Goal: Task Accomplishment & Management: Manage account settings

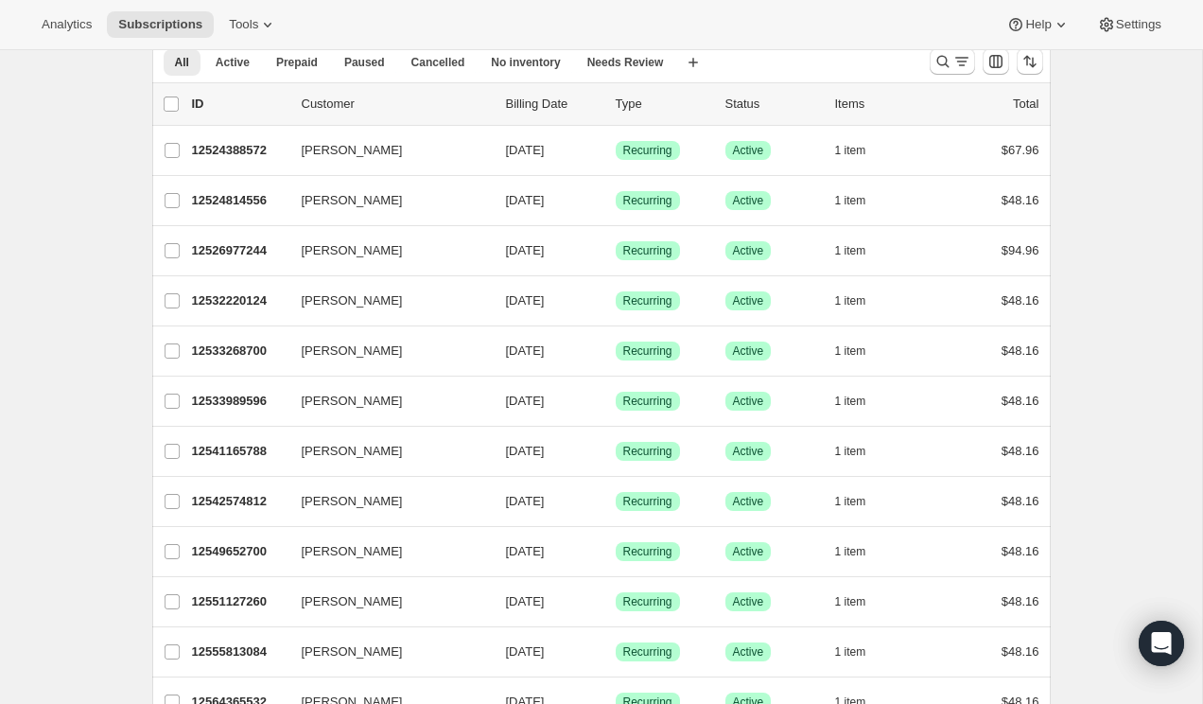
scroll to position [84, 0]
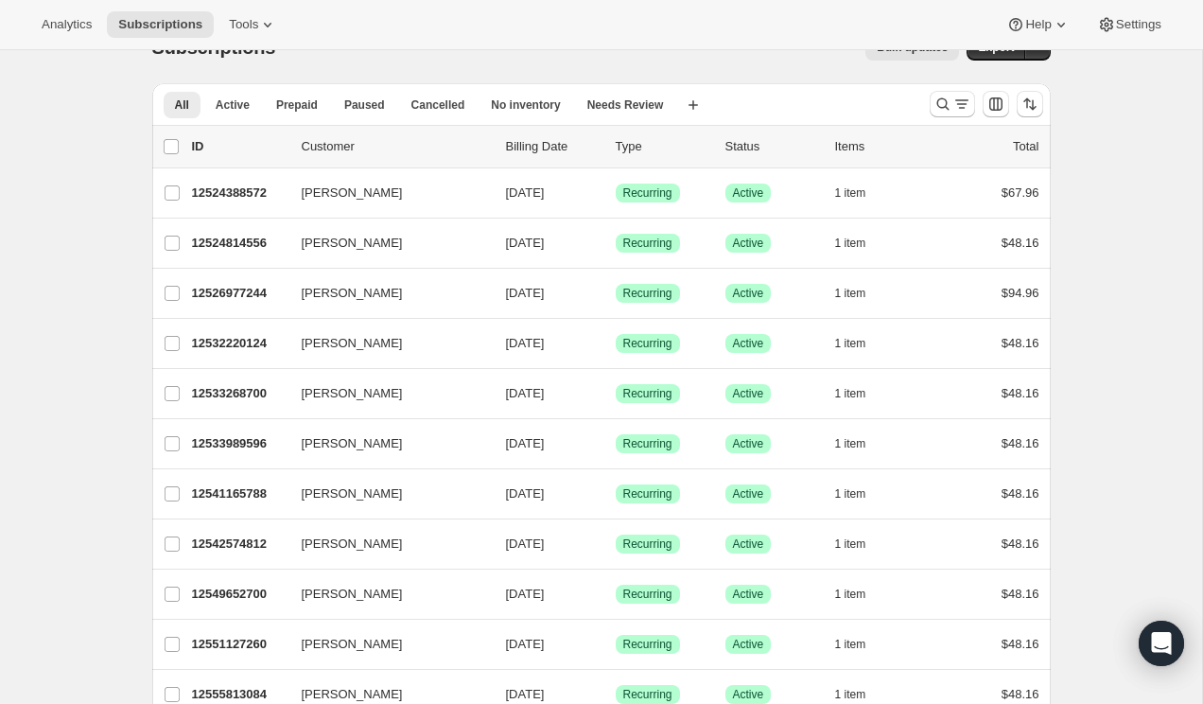
scroll to position [0, 0]
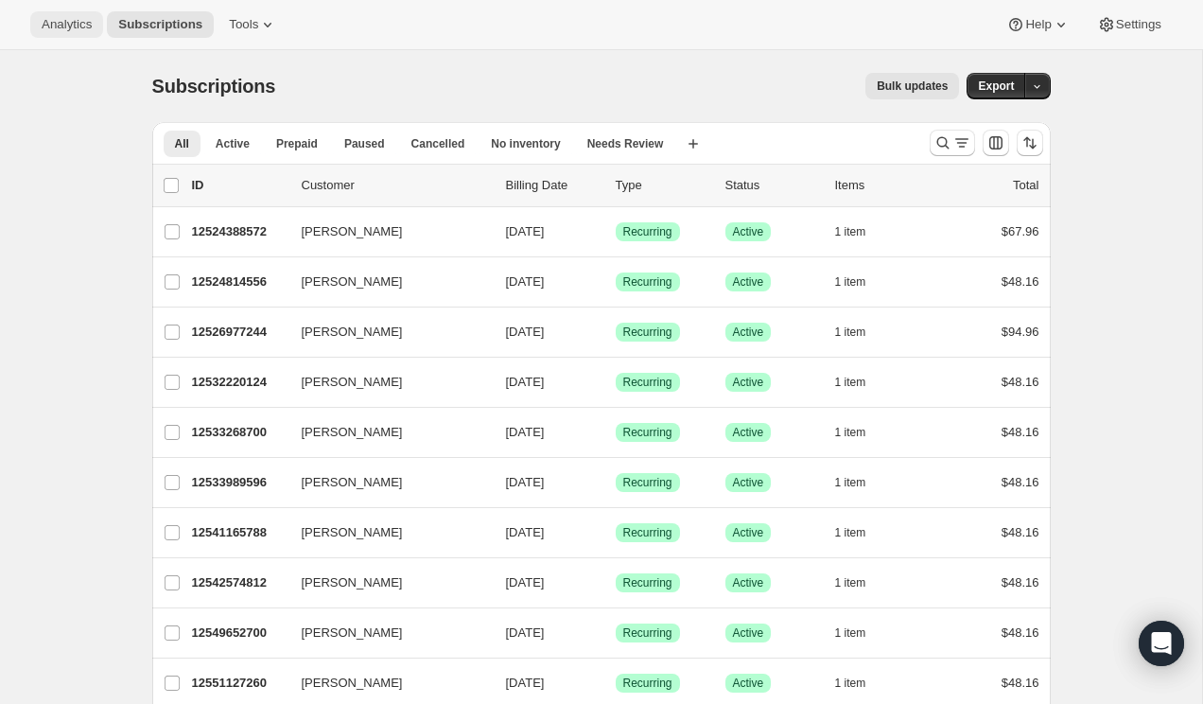
click at [77, 29] on span "Analytics" at bounding box center [67, 24] width 50 height 15
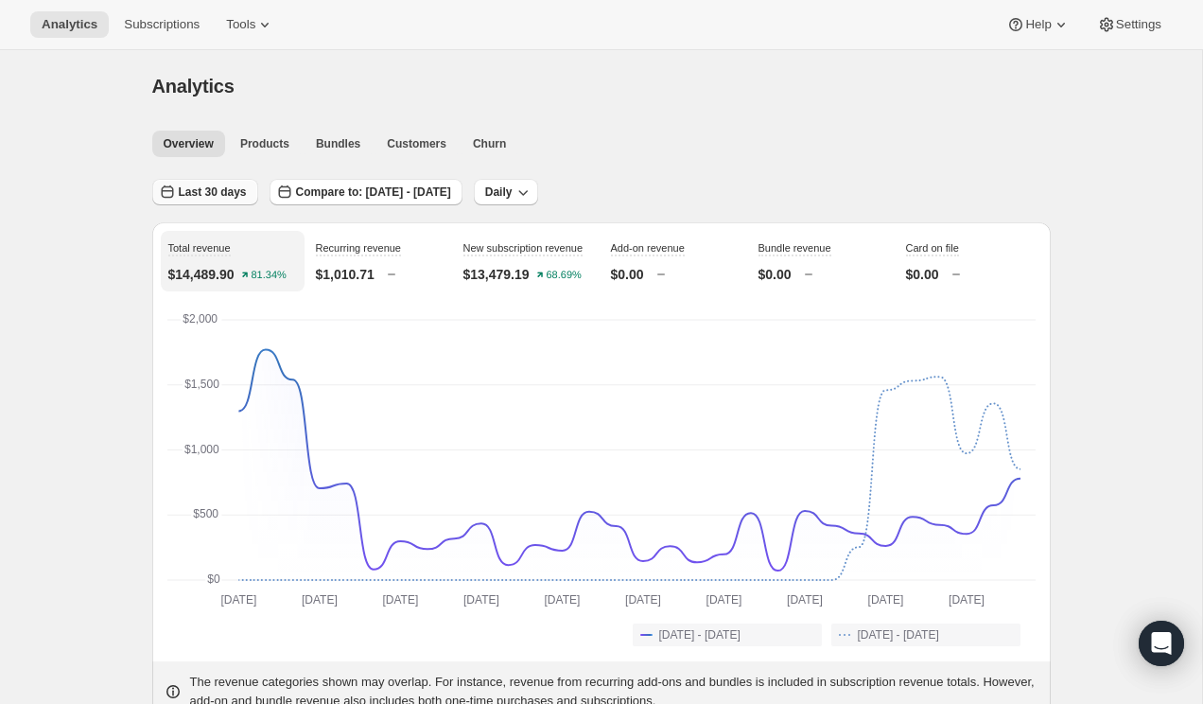
drag, startPoint x: 225, startPoint y: 184, endPoint x: 200, endPoint y: 196, distance: 27.9
click at [200, 196] on span "Last 30 days" at bounding box center [213, 191] width 68 height 15
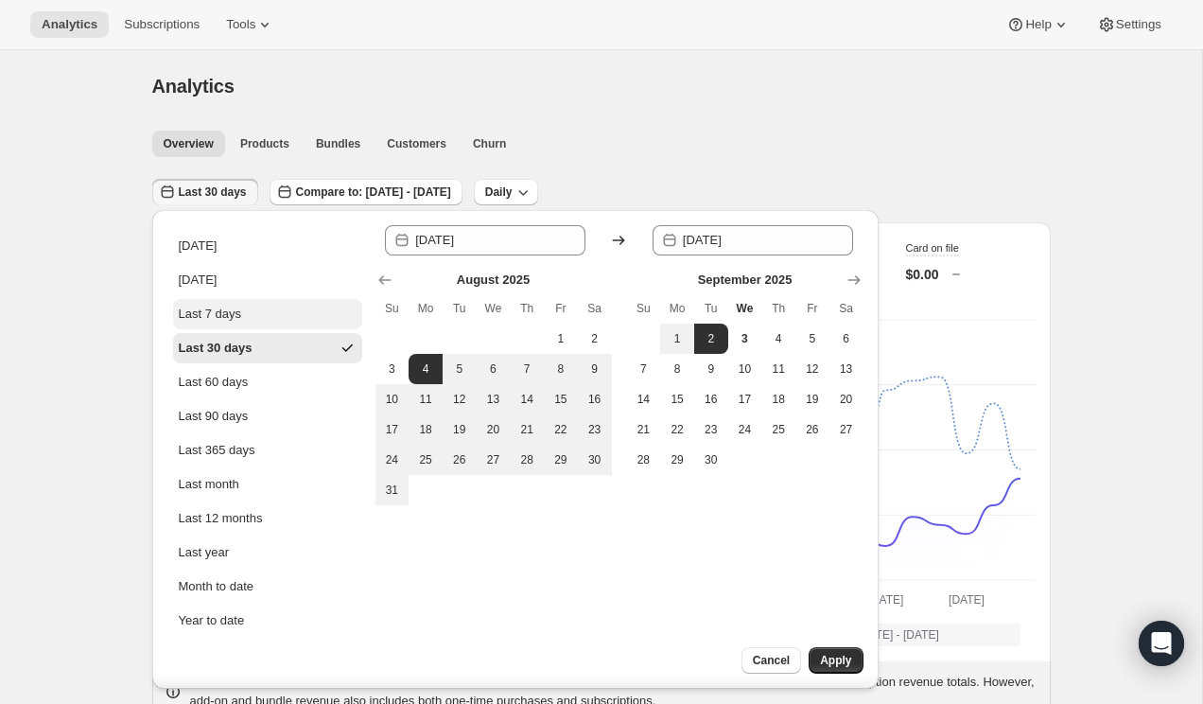
click at [223, 323] on button "Last 7 days" at bounding box center [267, 314] width 189 height 30
type input "[DATE]"
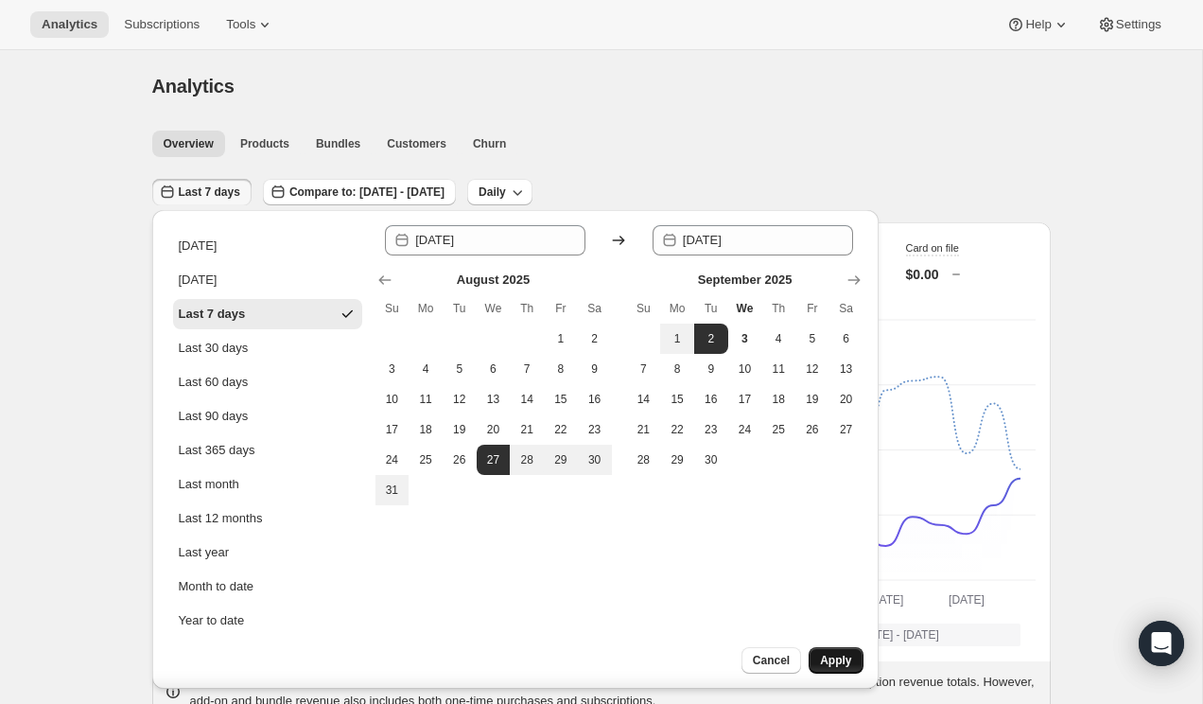
click at [837, 666] on span "Apply" at bounding box center [835, 660] width 31 height 15
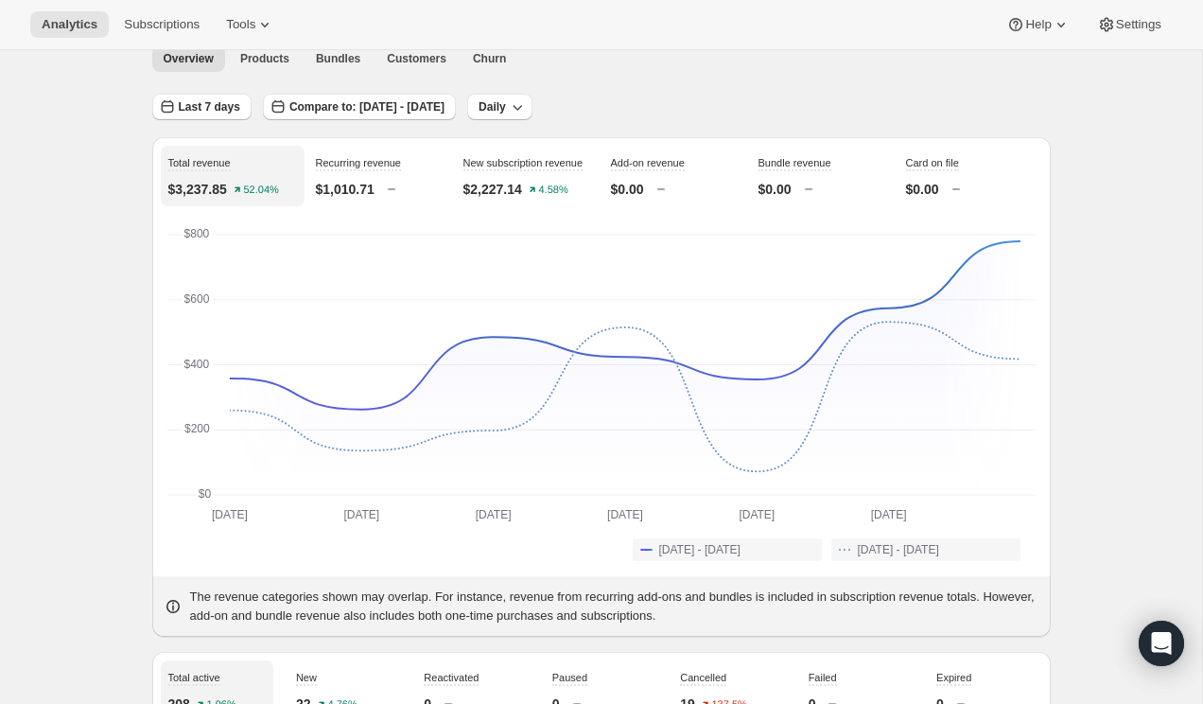
scroll to position [82, 0]
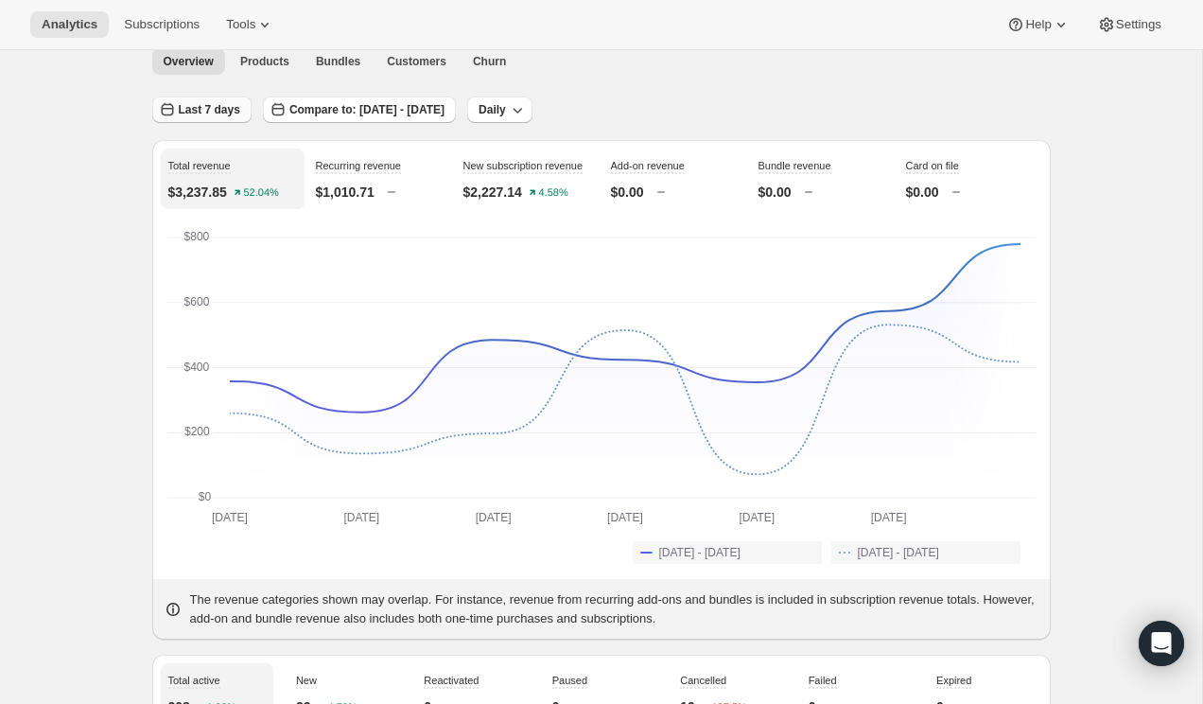
click at [203, 110] on span "Last 7 days" at bounding box center [209, 109] width 61 height 15
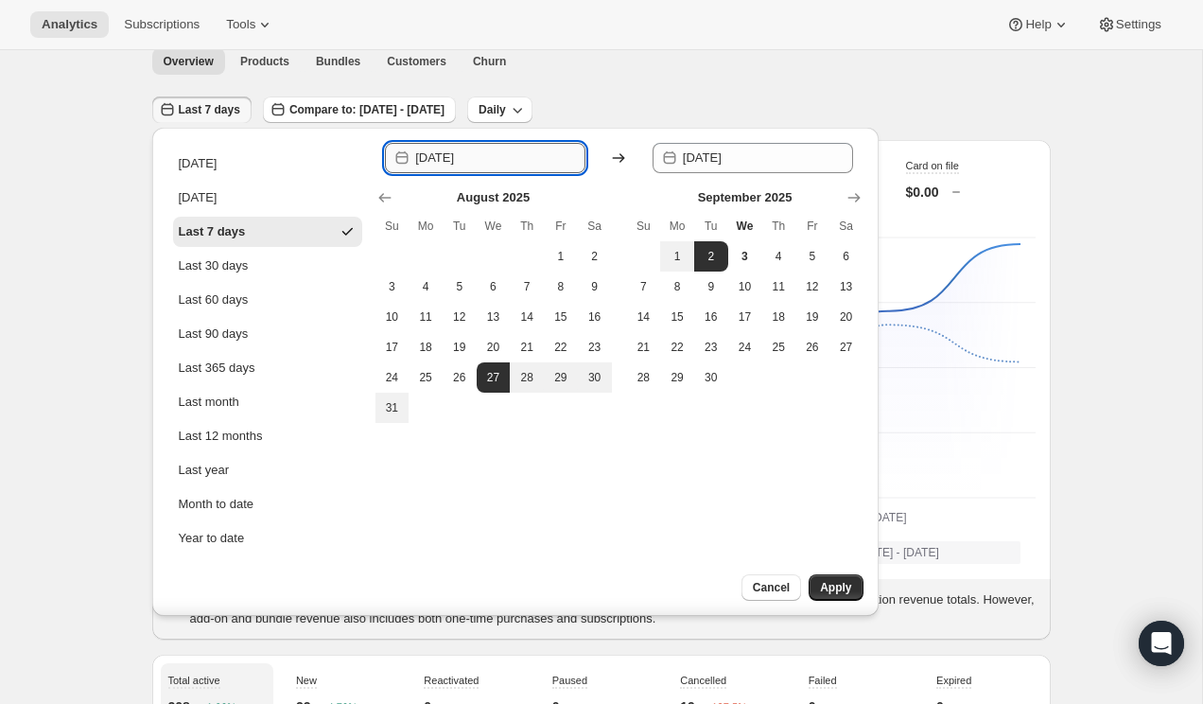
click at [516, 160] on input "[DATE]" at bounding box center [500, 158] width 170 height 30
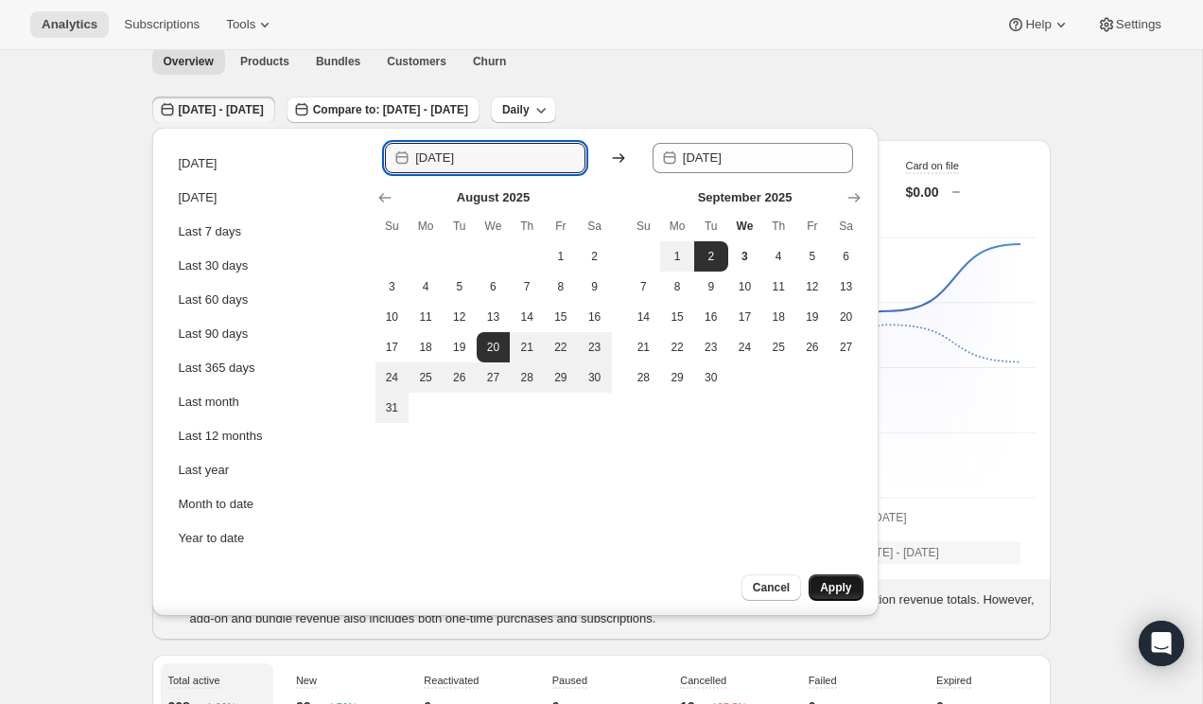
type input "[DATE]"
click at [845, 595] on button "Apply" at bounding box center [836, 587] width 54 height 26
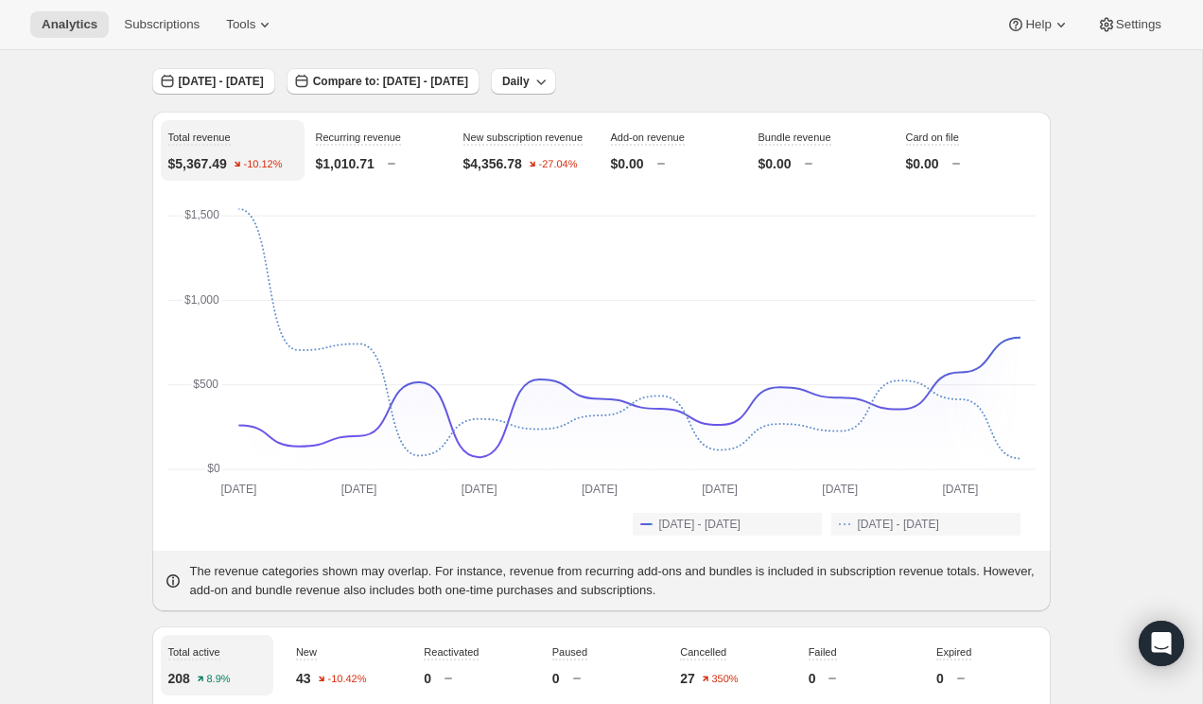
scroll to position [0, 0]
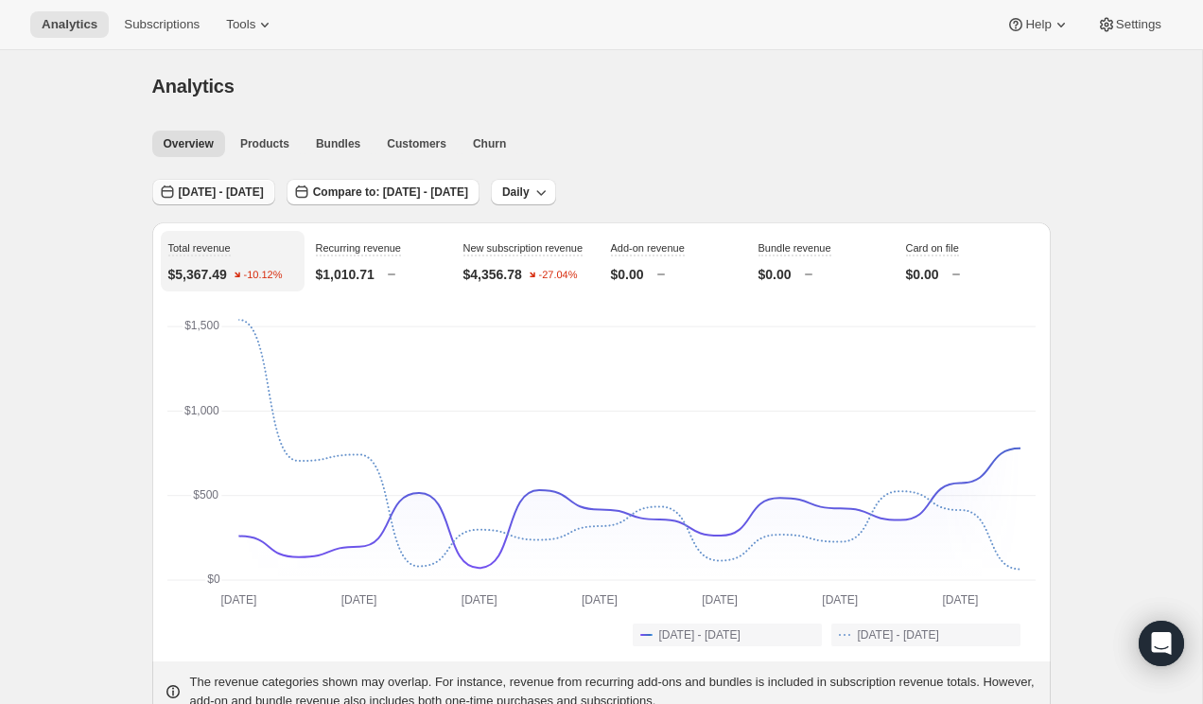
click at [249, 193] on span "[DATE] - [DATE]" at bounding box center [221, 191] width 85 height 15
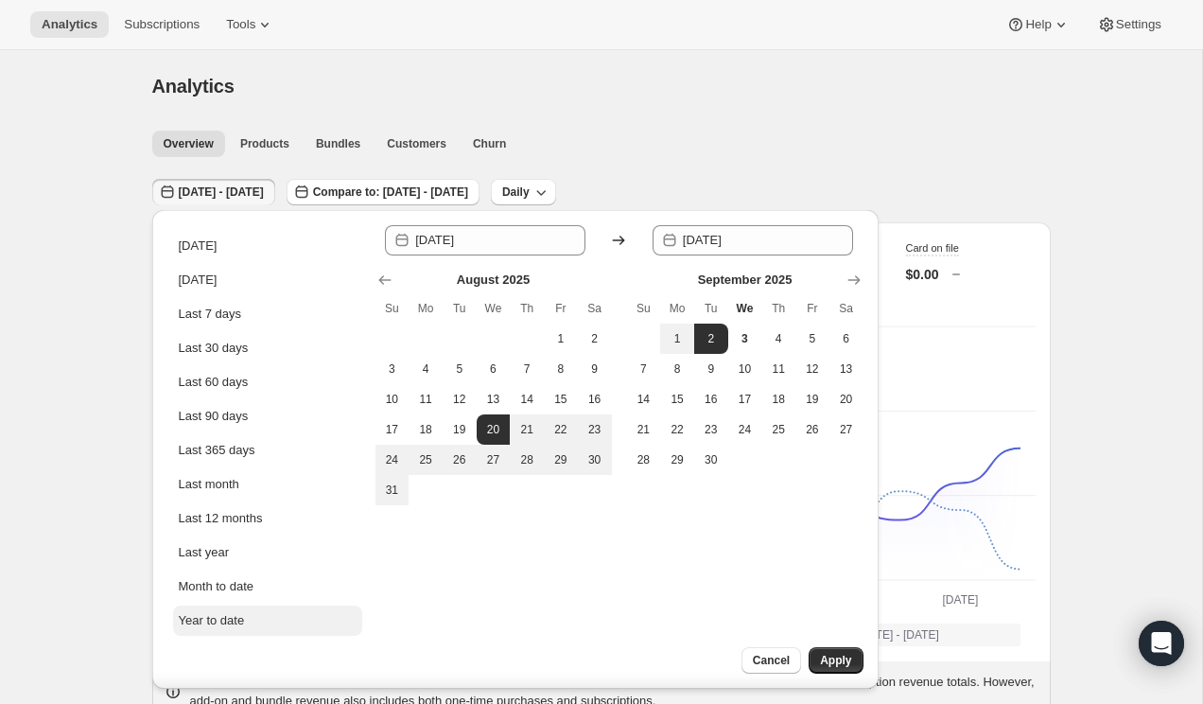
click at [189, 626] on div "Year to date" at bounding box center [212, 620] width 66 height 19
type input "[DATE]"
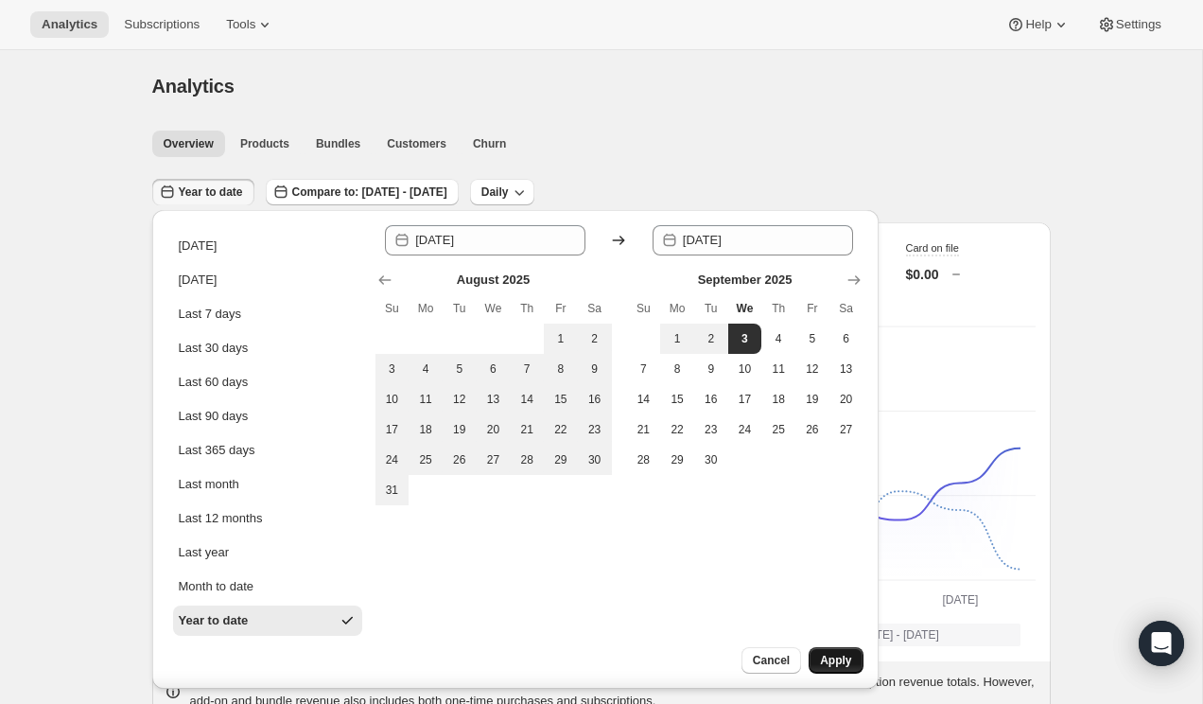
click at [845, 652] on button "Apply" at bounding box center [836, 660] width 54 height 26
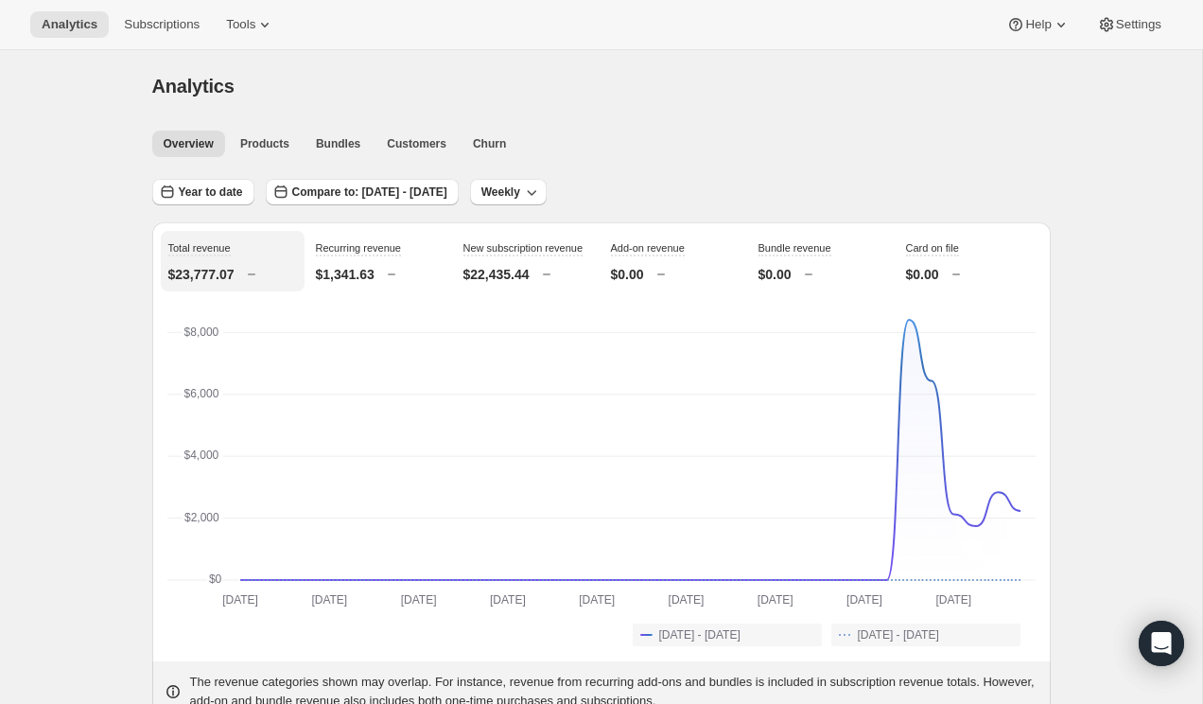
click at [252, 27] on span "Tools" at bounding box center [240, 24] width 29 height 15
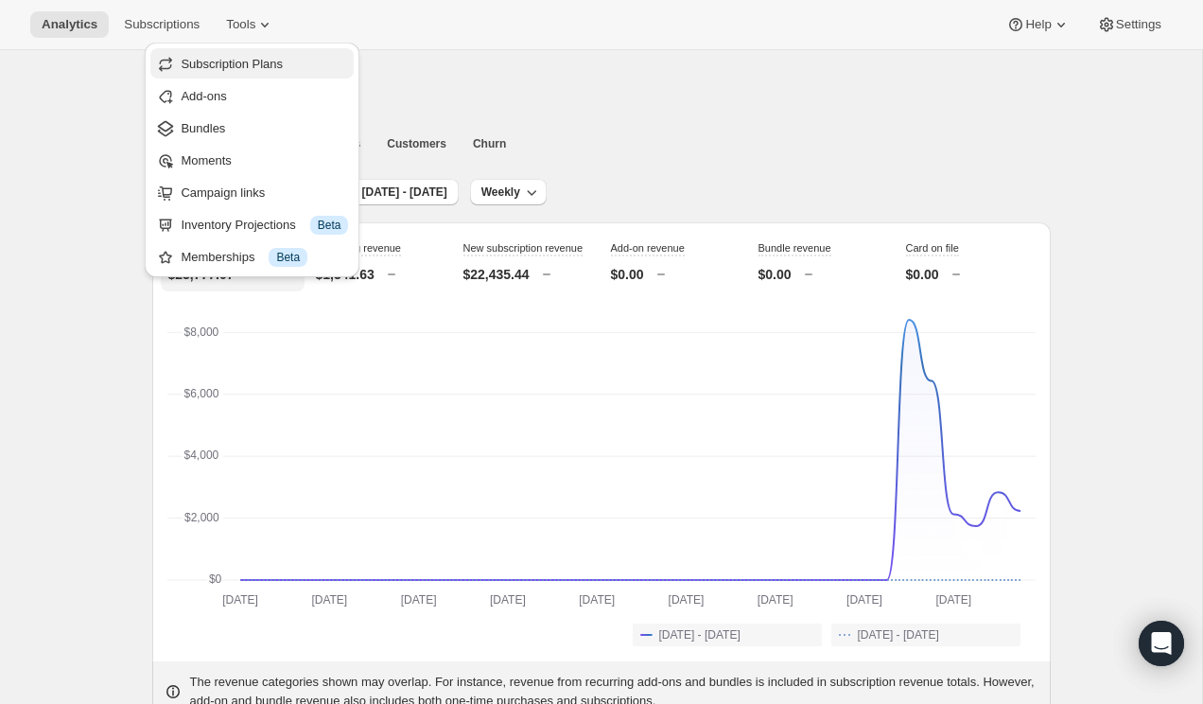
click at [248, 57] on span "Subscription Plans" at bounding box center [232, 64] width 102 height 14
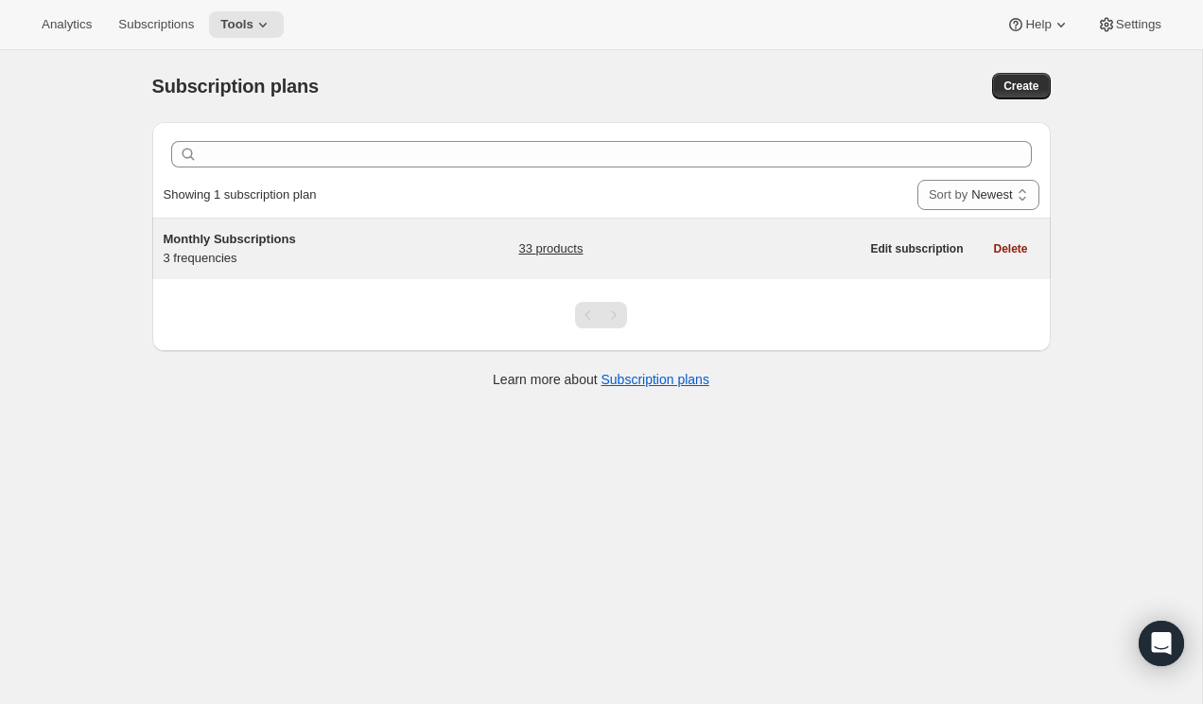
click at [289, 250] on div "Monthly Subscriptions 3 frequencies" at bounding box center [282, 249] width 236 height 38
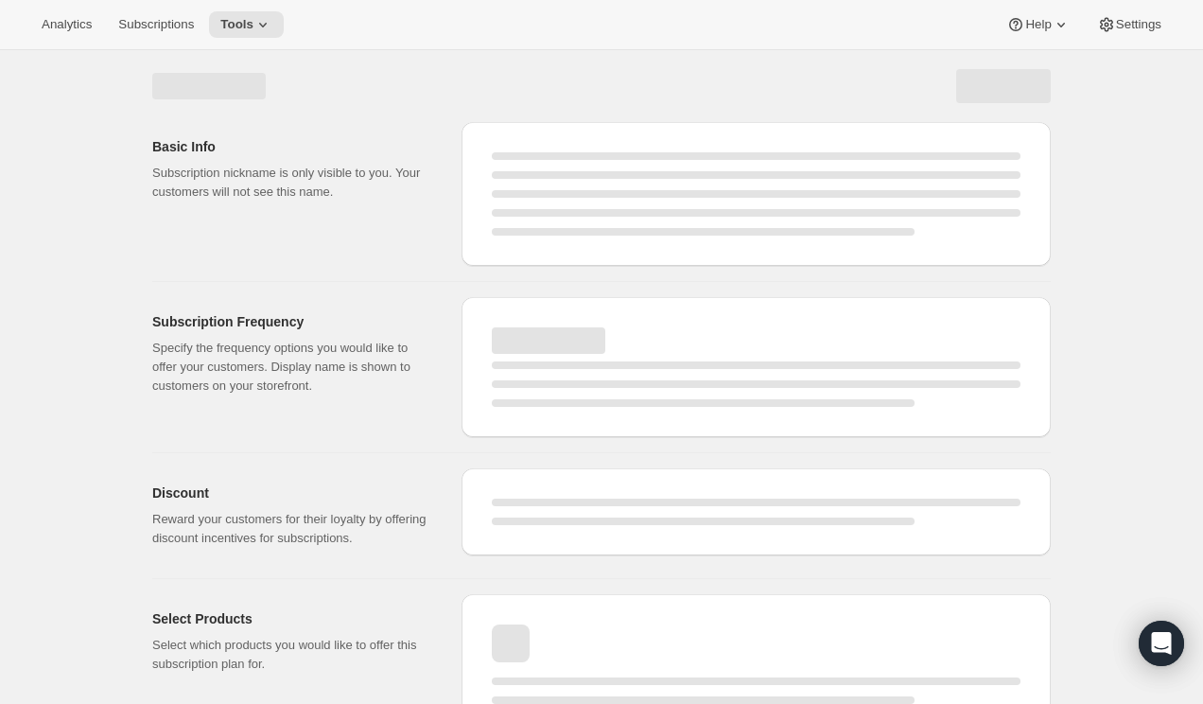
select select "WEEK"
select select "MONTH"
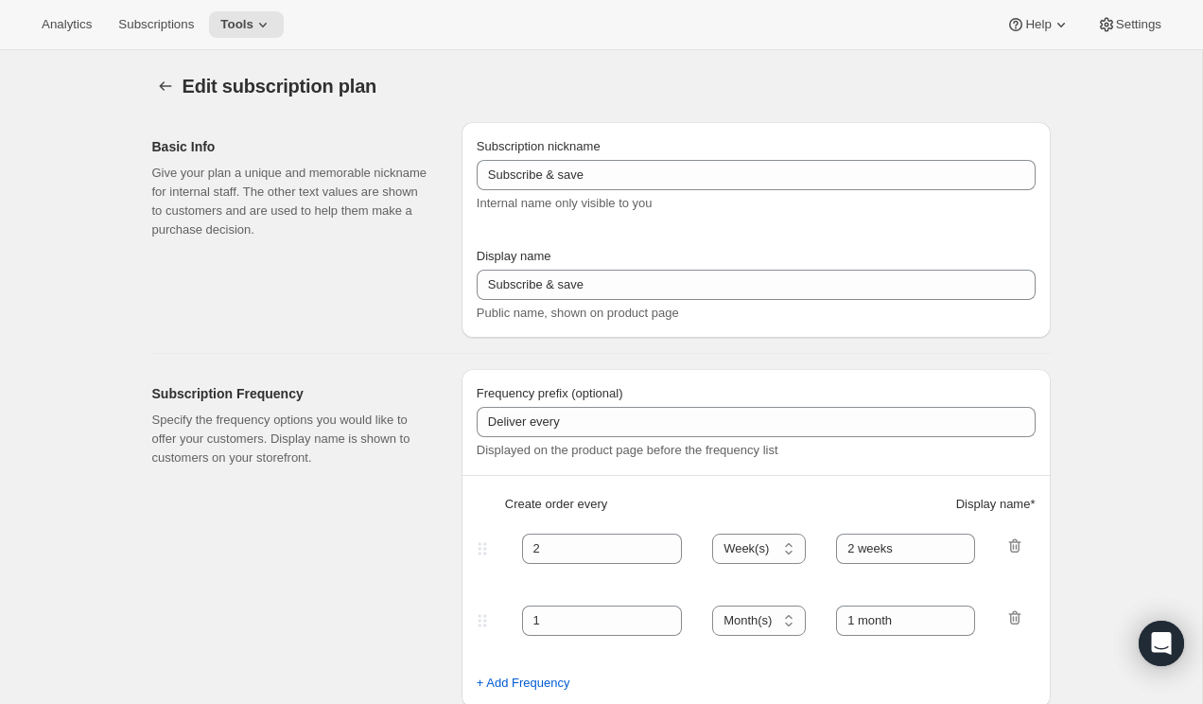
type input "Monthly Subscriptions"
type input "30"
select select "DAY"
type input "30 - Day Supply"
type input "60"
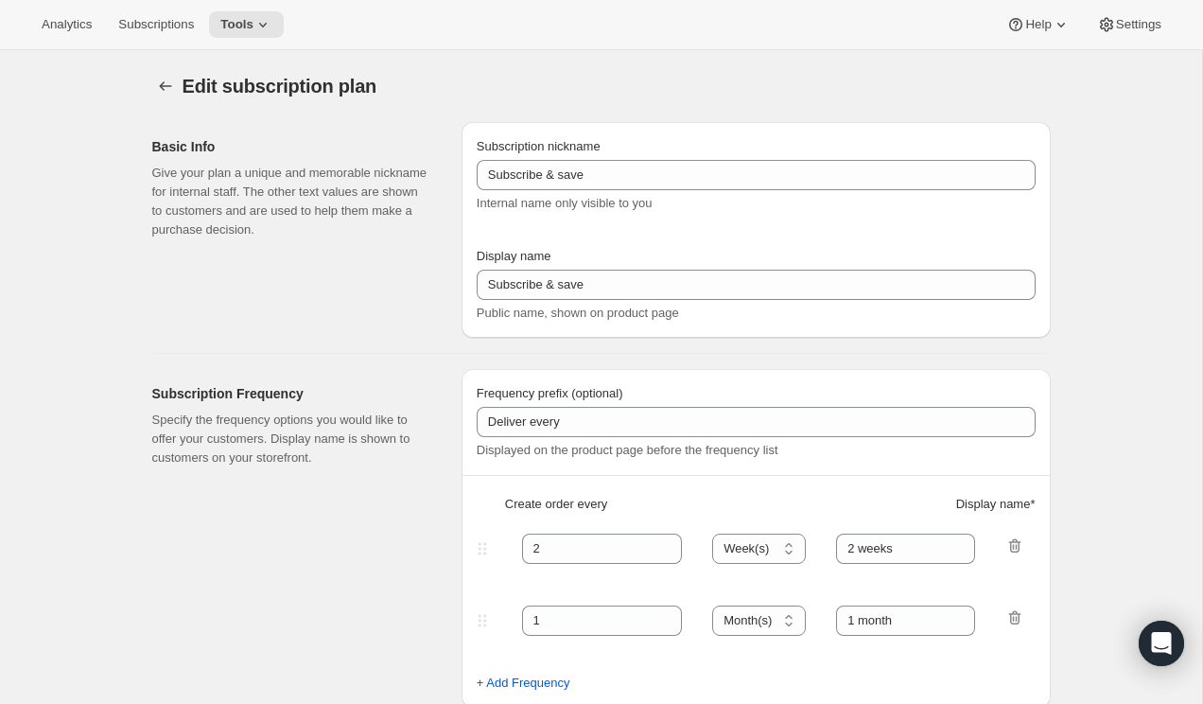
select select "DAY"
type input "60 - Day Supply"
type input "Subscription Can Be Canceled at Anytime"
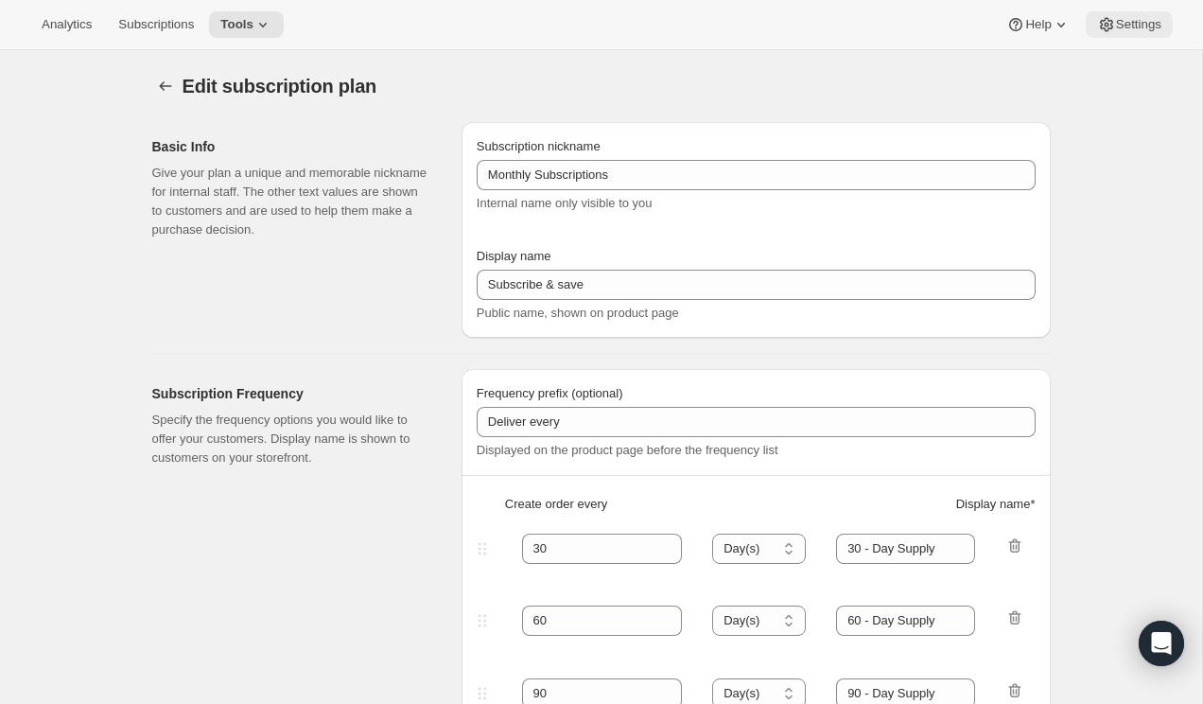
click at [1141, 13] on button "Settings" at bounding box center [1129, 24] width 87 height 26
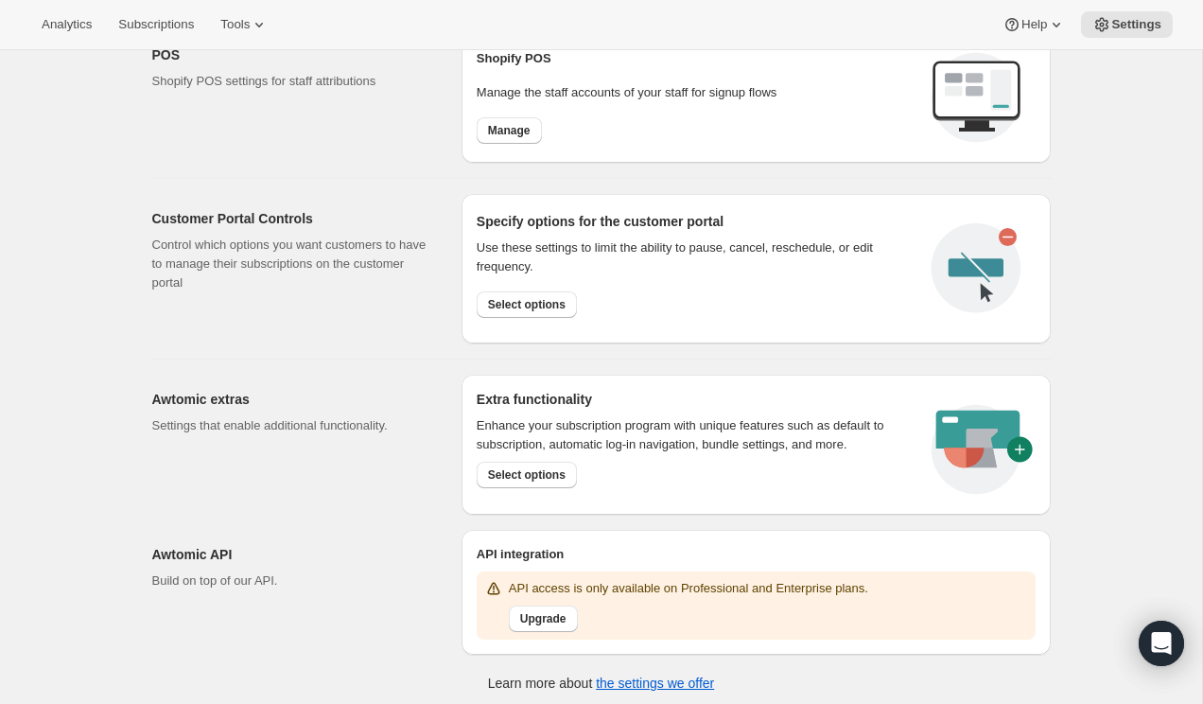
scroll to position [797, 0]
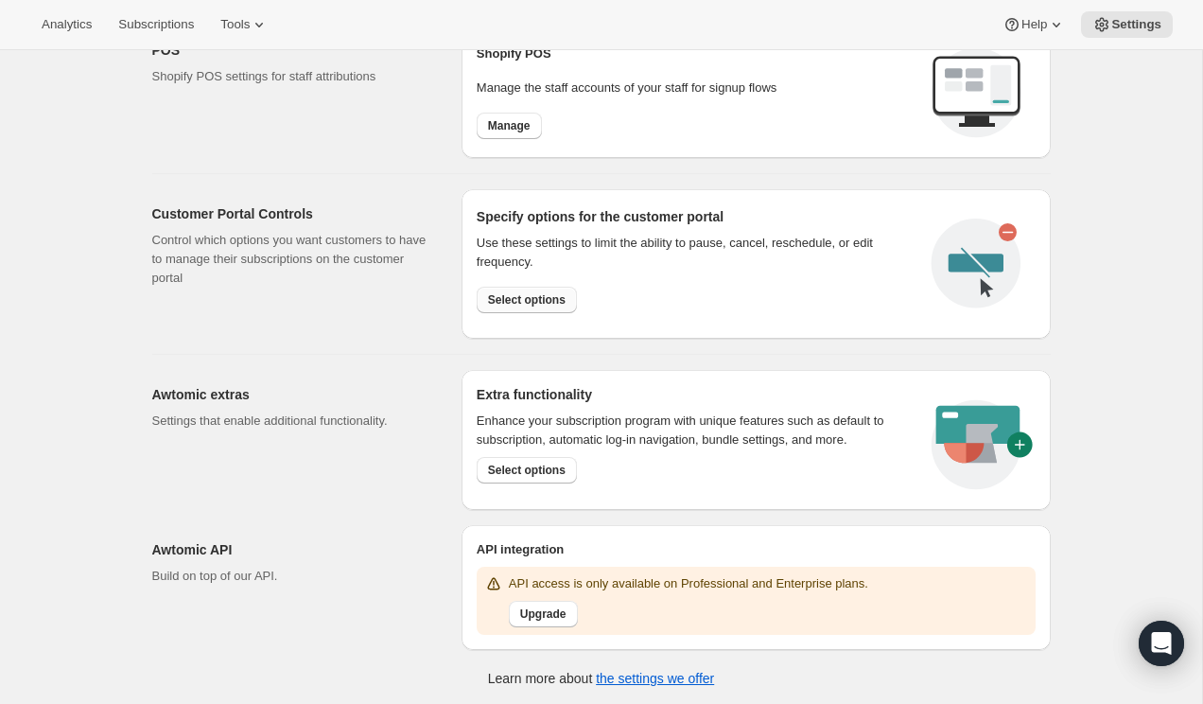
click at [518, 304] on span "Select options" at bounding box center [527, 299] width 78 height 15
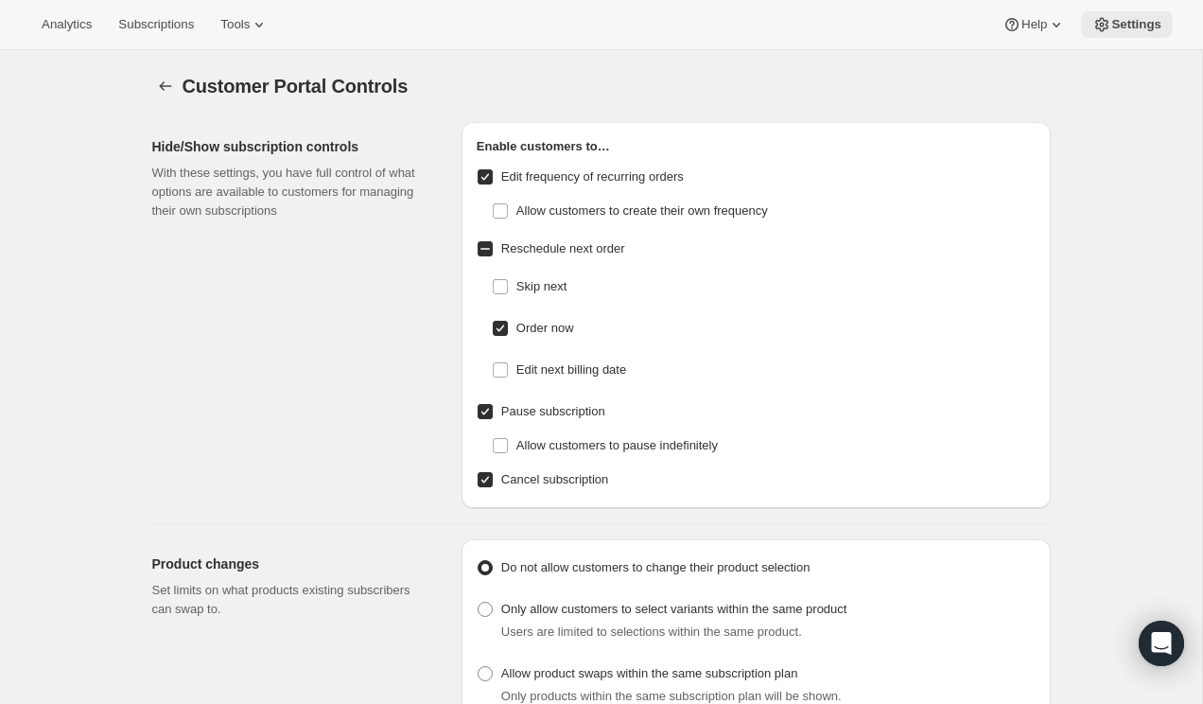
click at [1095, 22] on icon at bounding box center [1101, 25] width 13 height 14
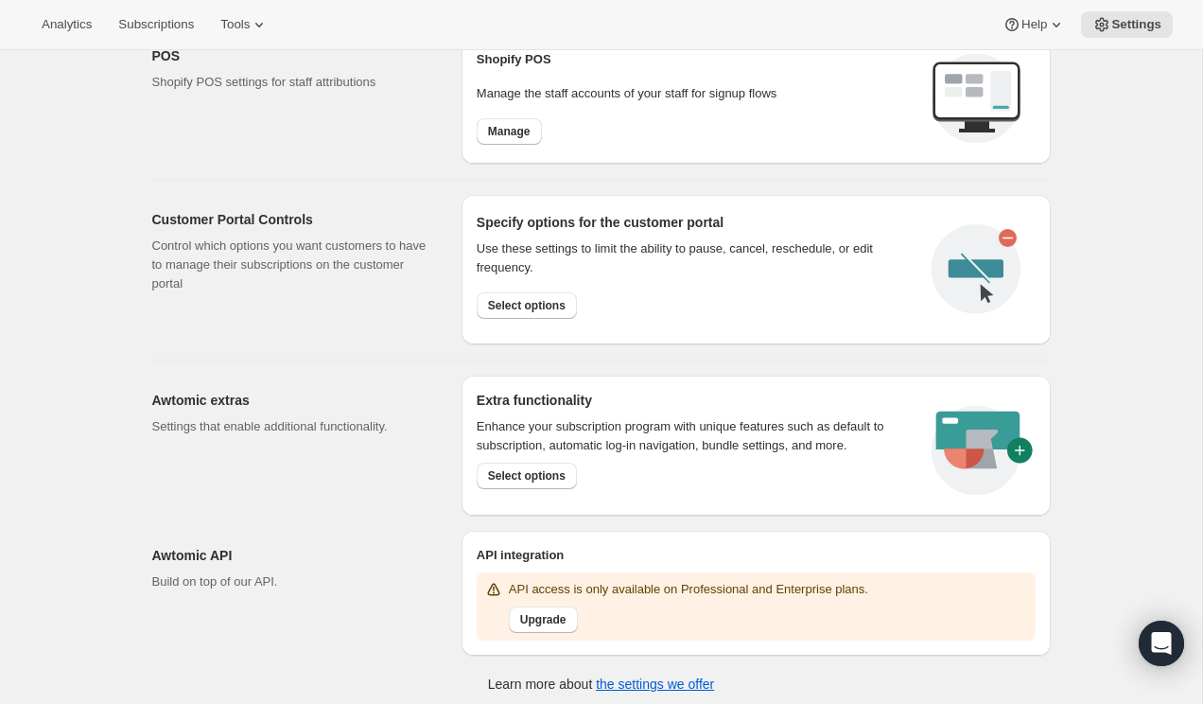
scroll to position [797, 0]
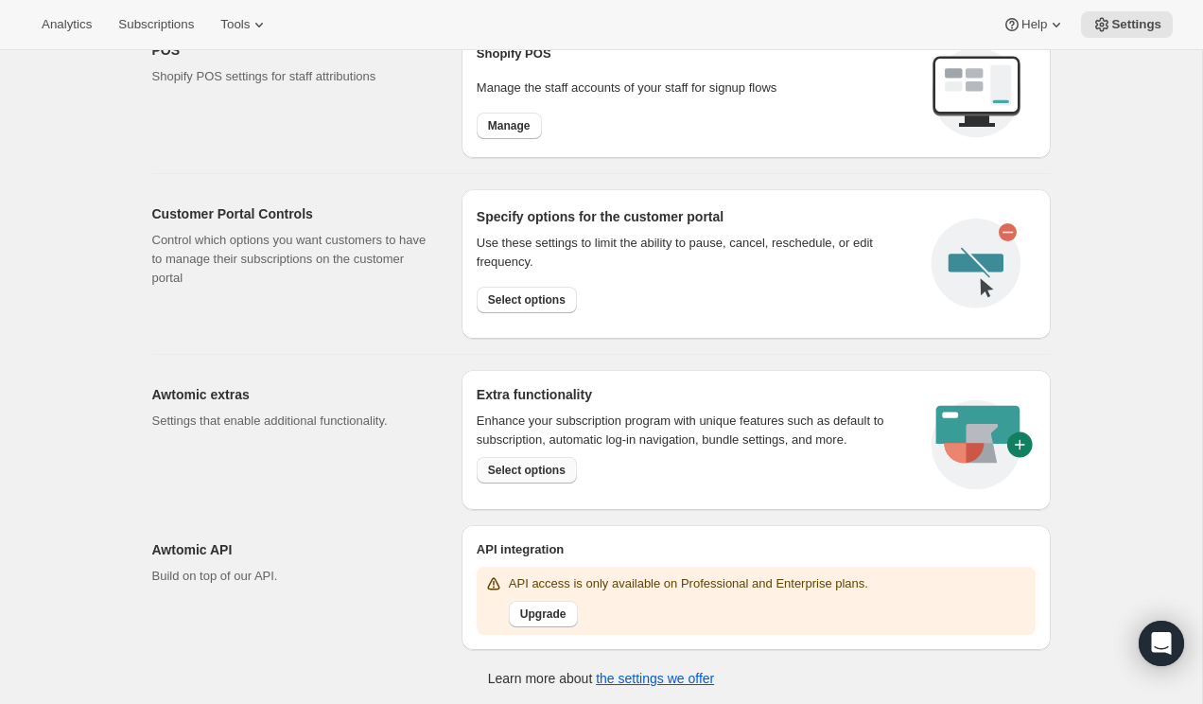
click at [531, 473] on span "Select options" at bounding box center [527, 469] width 78 height 15
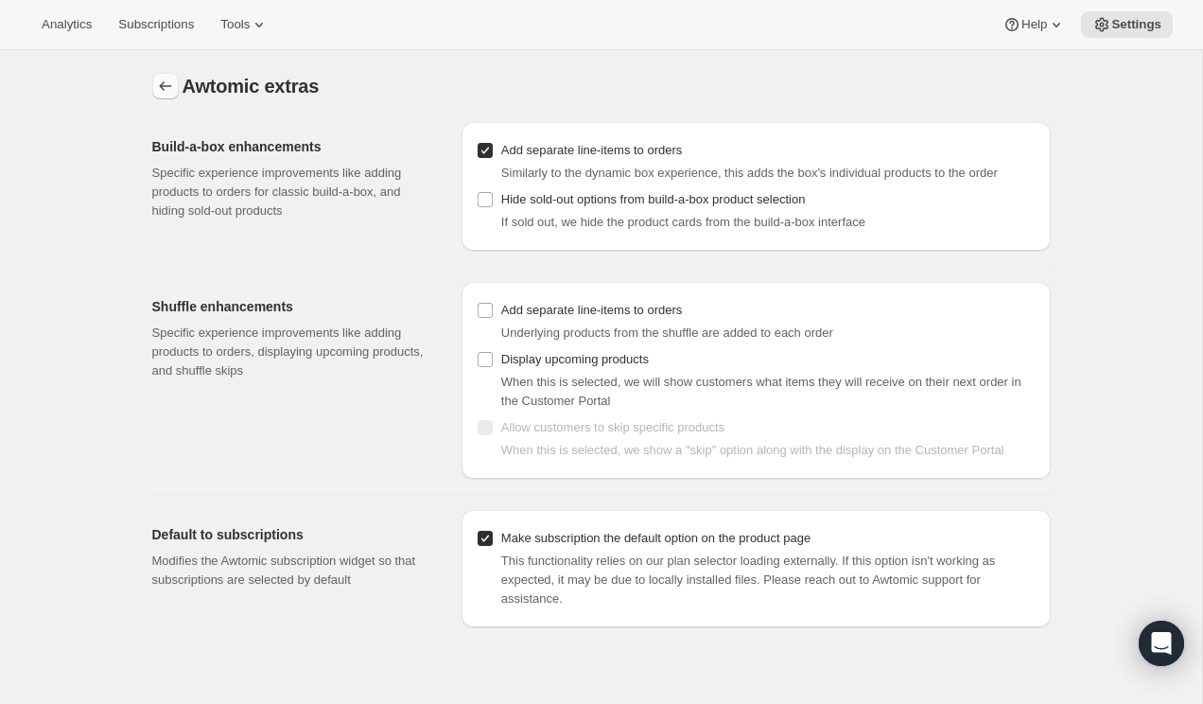
click at [159, 82] on icon "Settings" at bounding box center [165, 86] width 19 height 19
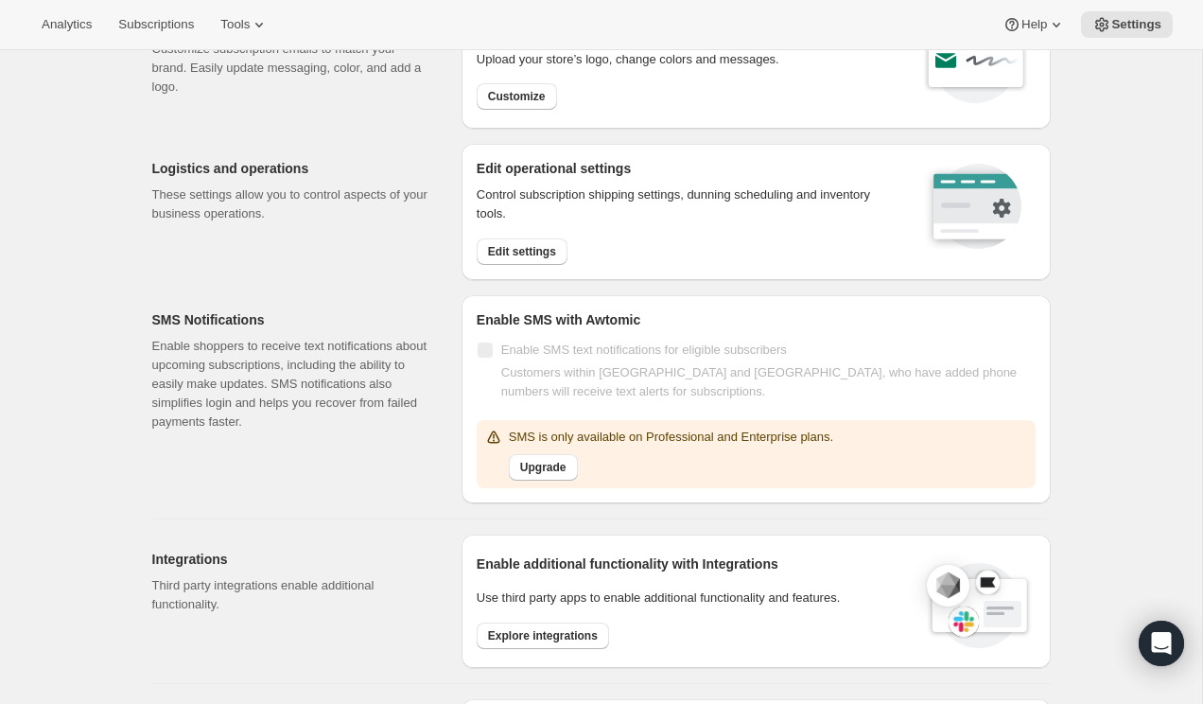
scroll to position [126, 0]
click at [532, 251] on span "Edit settings" at bounding box center [522, 249] width 68 height 15
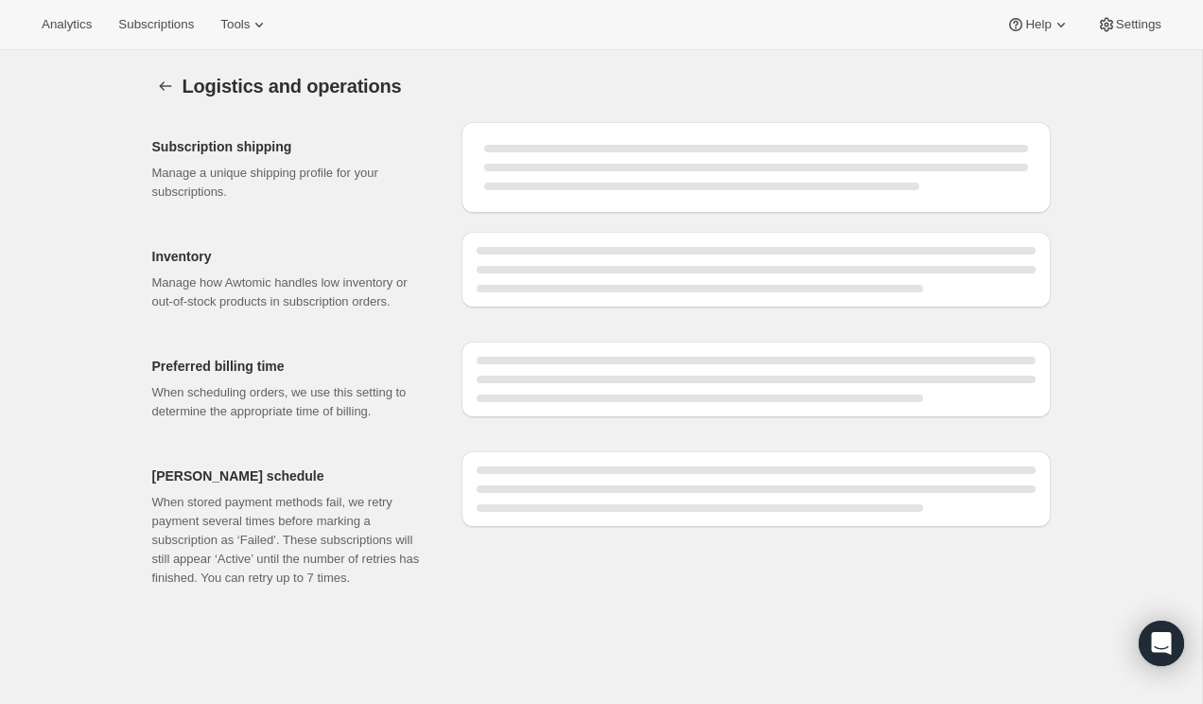
select select "DAY"
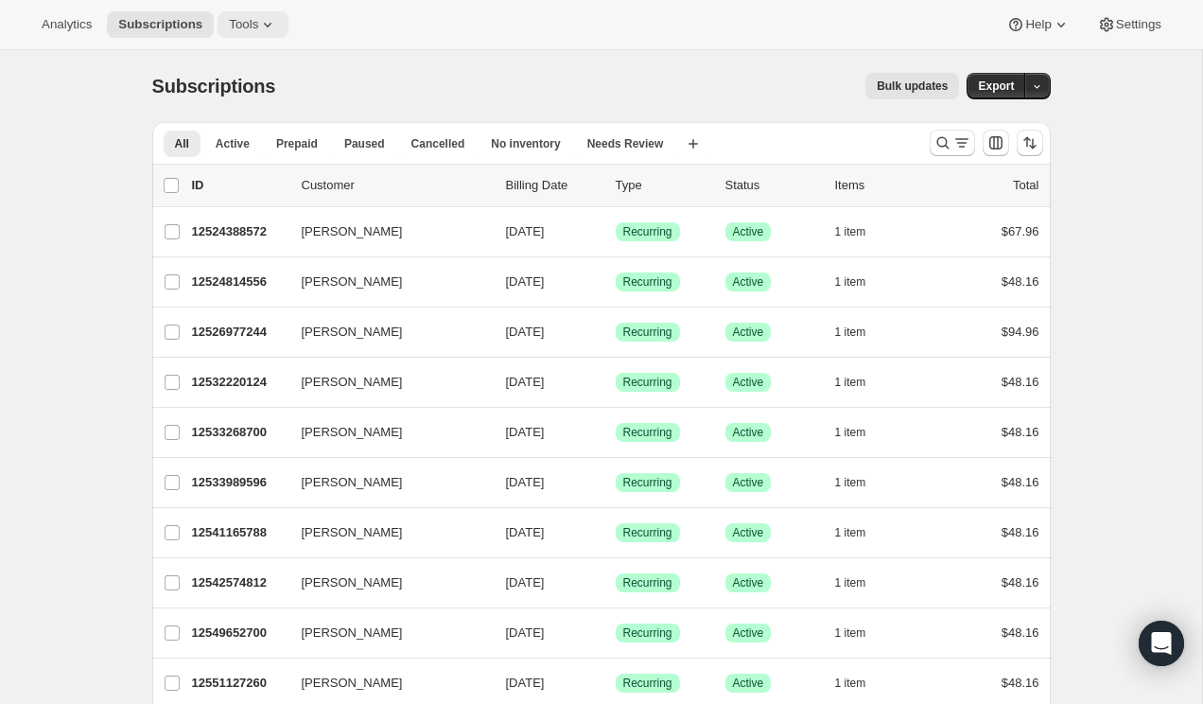
click at [254, 22] on span "Tools" at bounding box center [243, 24] width 29 height 15
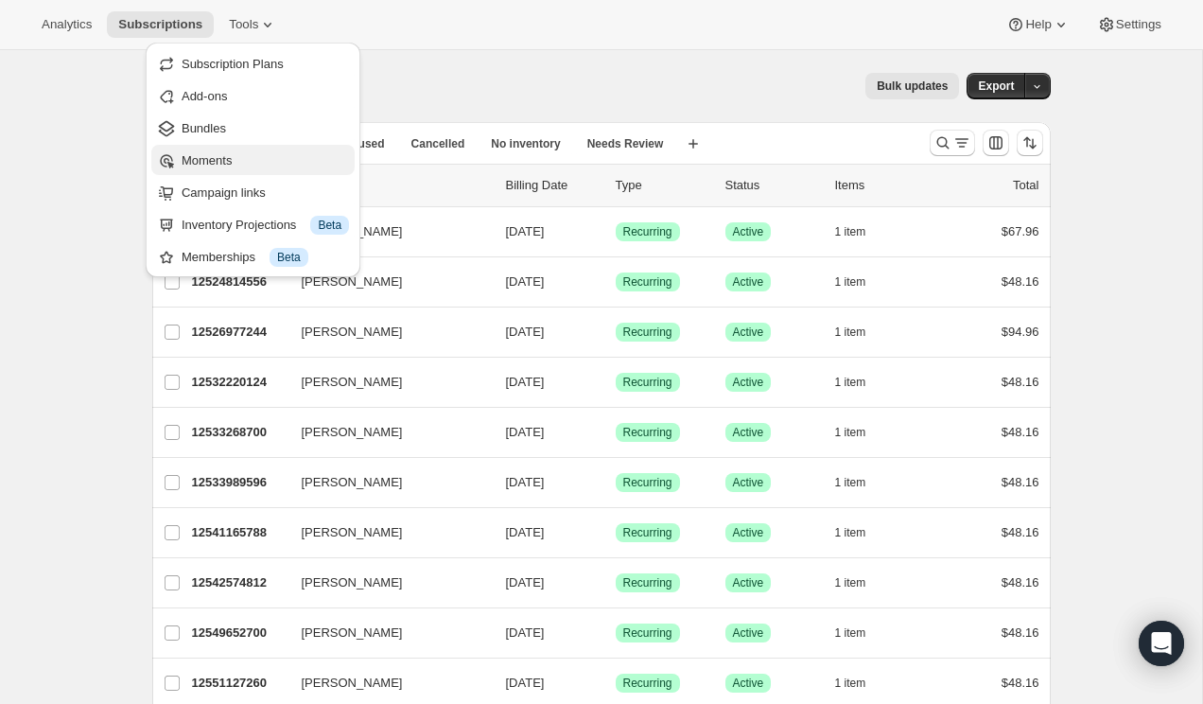
drag, startPoint x: 268, startPoint y: 200, endPoint x: 219, endPoint y: 164, distance: 60.1
click at [219, 165] on ul "Subscription Plans Add-ons Bundles Moments Campaign links Inventory Projections…" at bounding box center [252, 159] width 203 height 223
click at [219, 164] on span "Moments" at bounding box center [207, 160] width 50 height 14
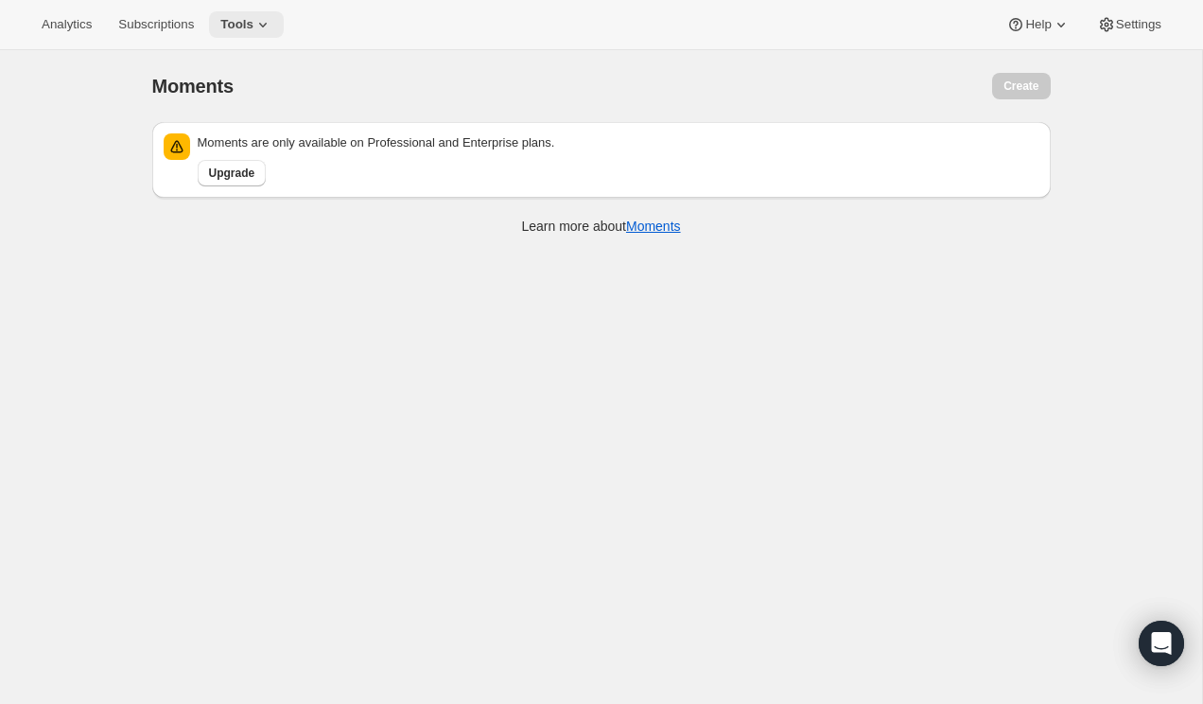
click at [253, 29] on span "Tools" at bounding box center [236, 24] width 33 height 15
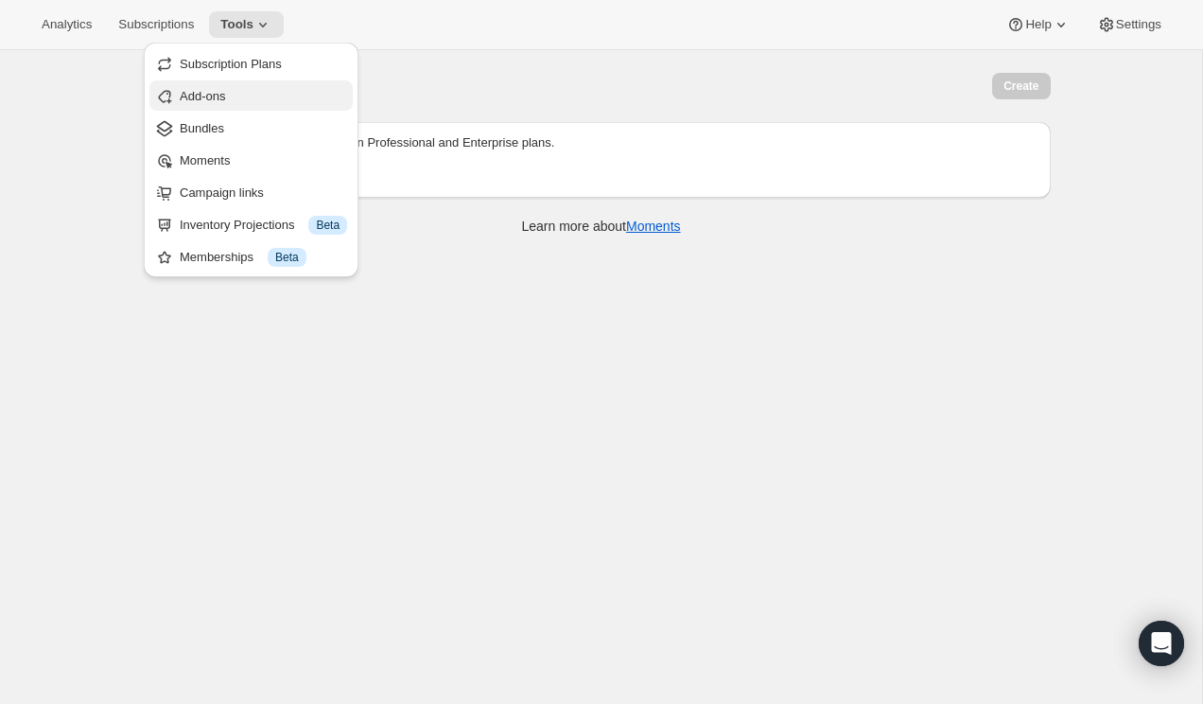
click at [251, 90] on span "Add-ons" at bounding box center [263, 96] width 167 height 19
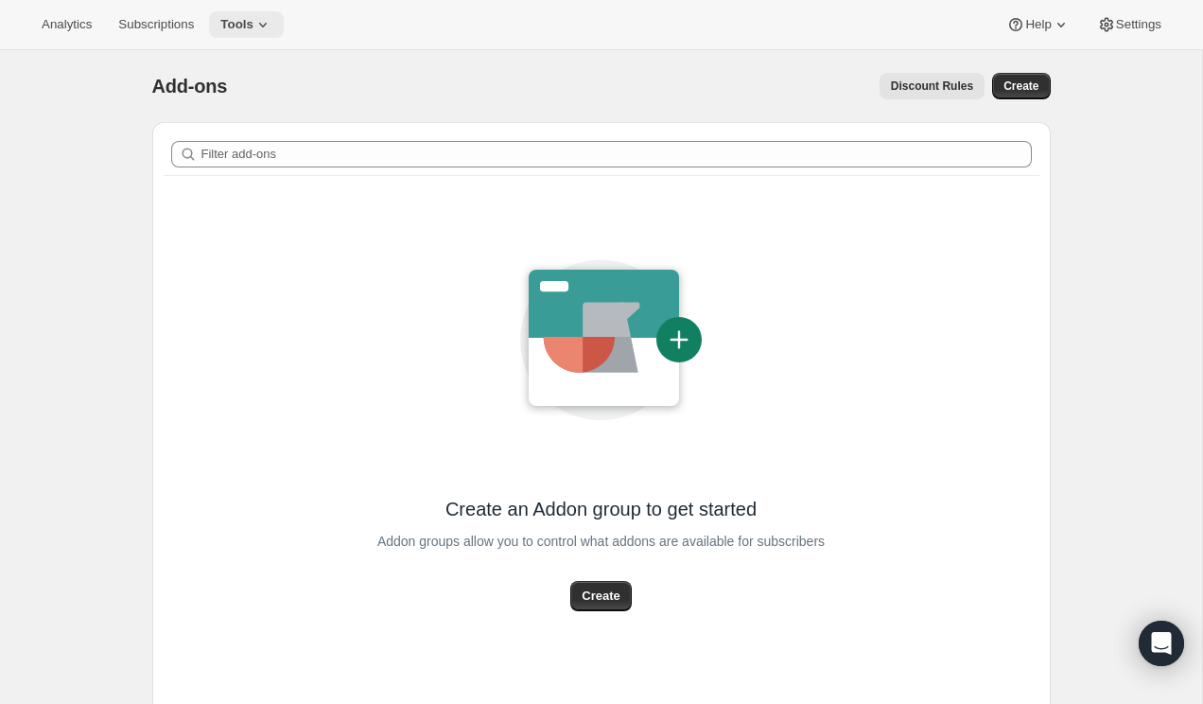
click at [253, 28] on span "Tools" at bounding box center [236, 24] width 33 height 15
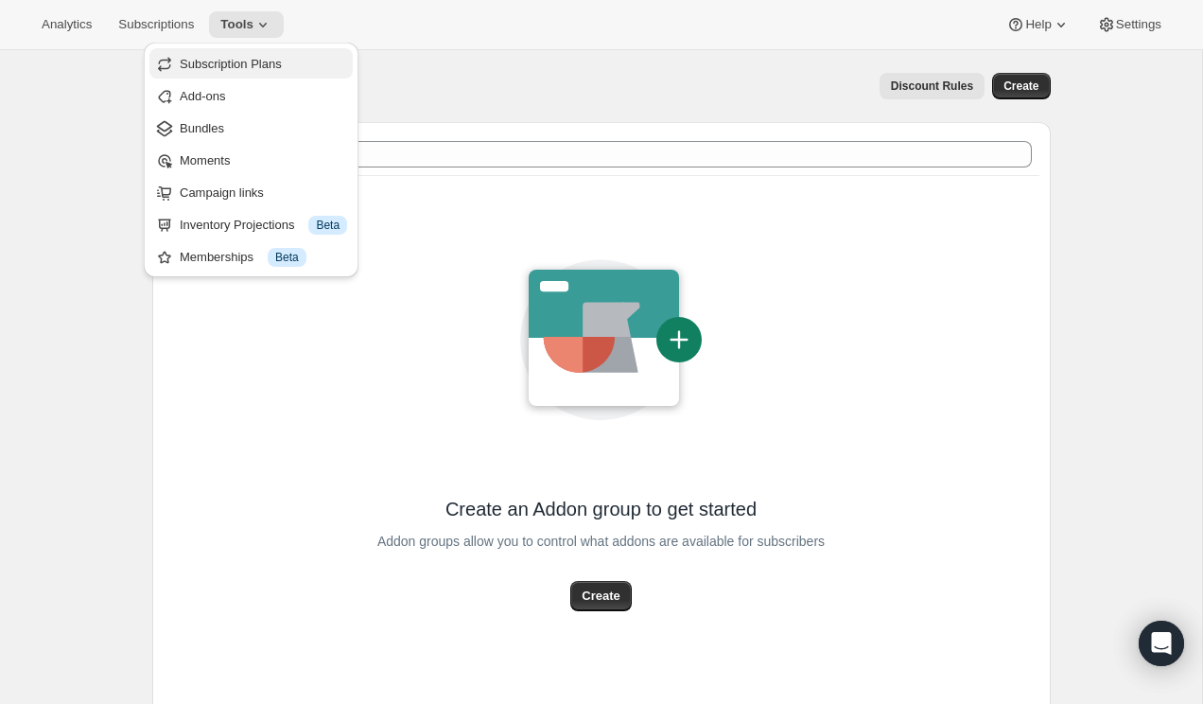
click at [277, 66] on span "Subscription Plans" at bounding box center [231, 64] width 102 height 14
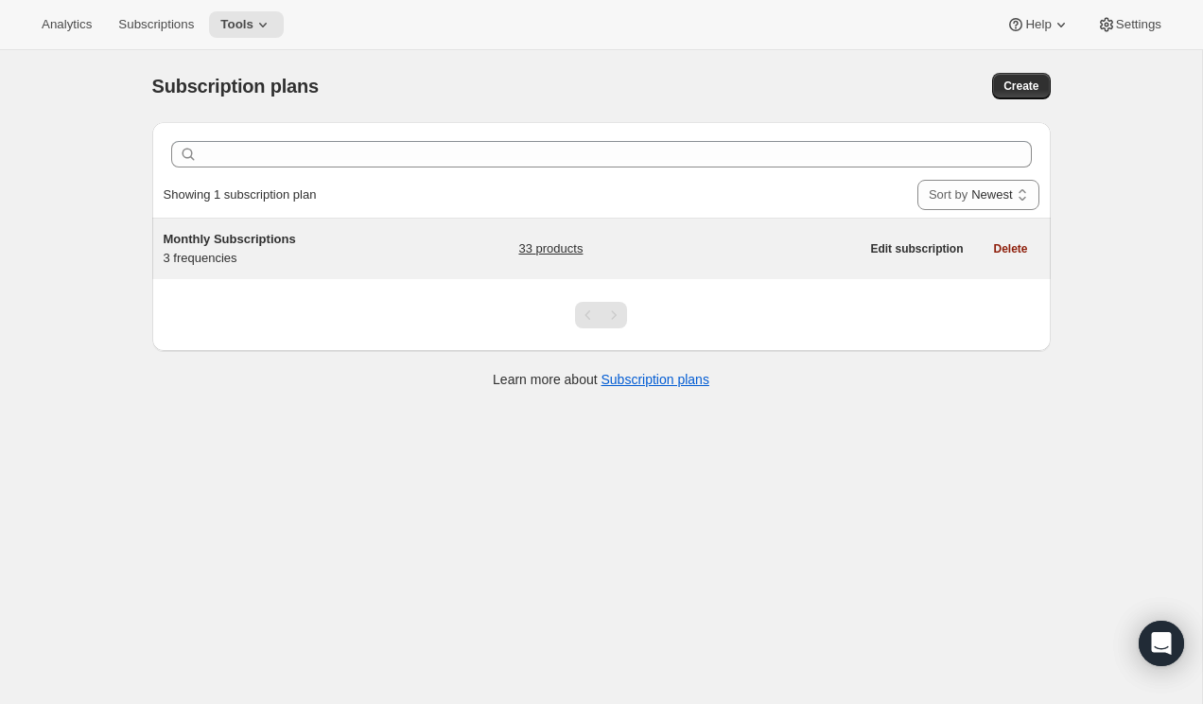
click at [372, 249] on div "Monthly Subscriptions 3 frequencies" at bounding box center [282, 249] width 236 height 38
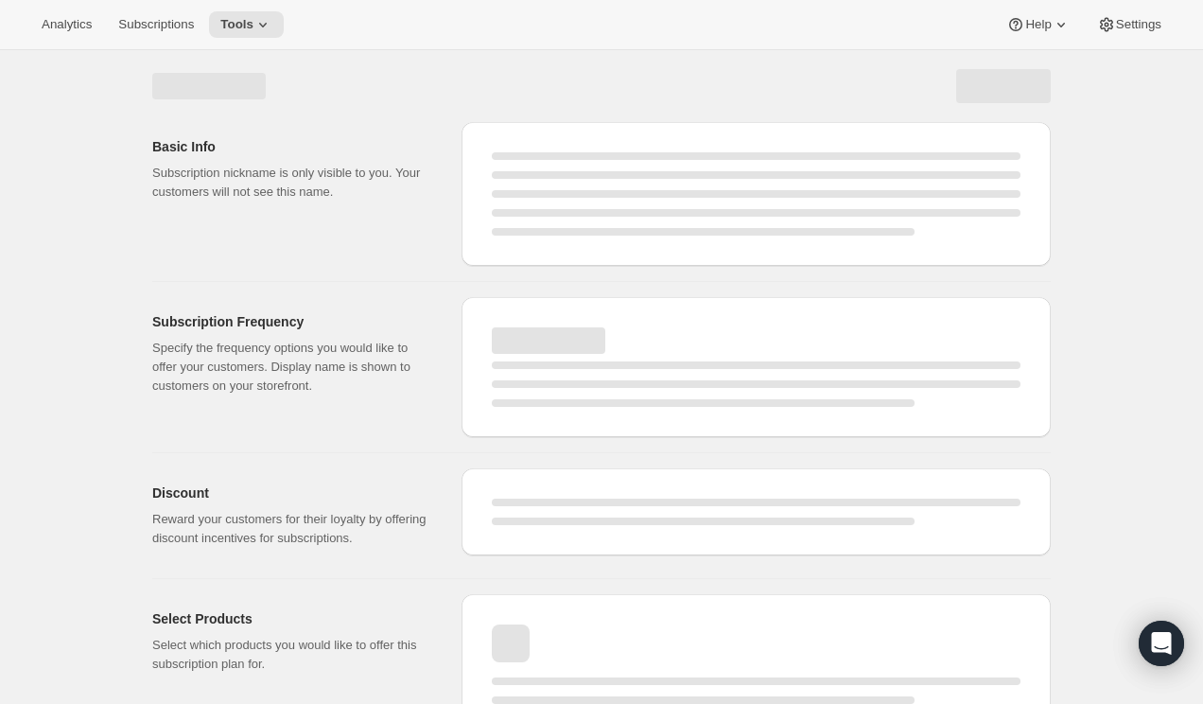
select select "WEEK"
select select "MONTH"
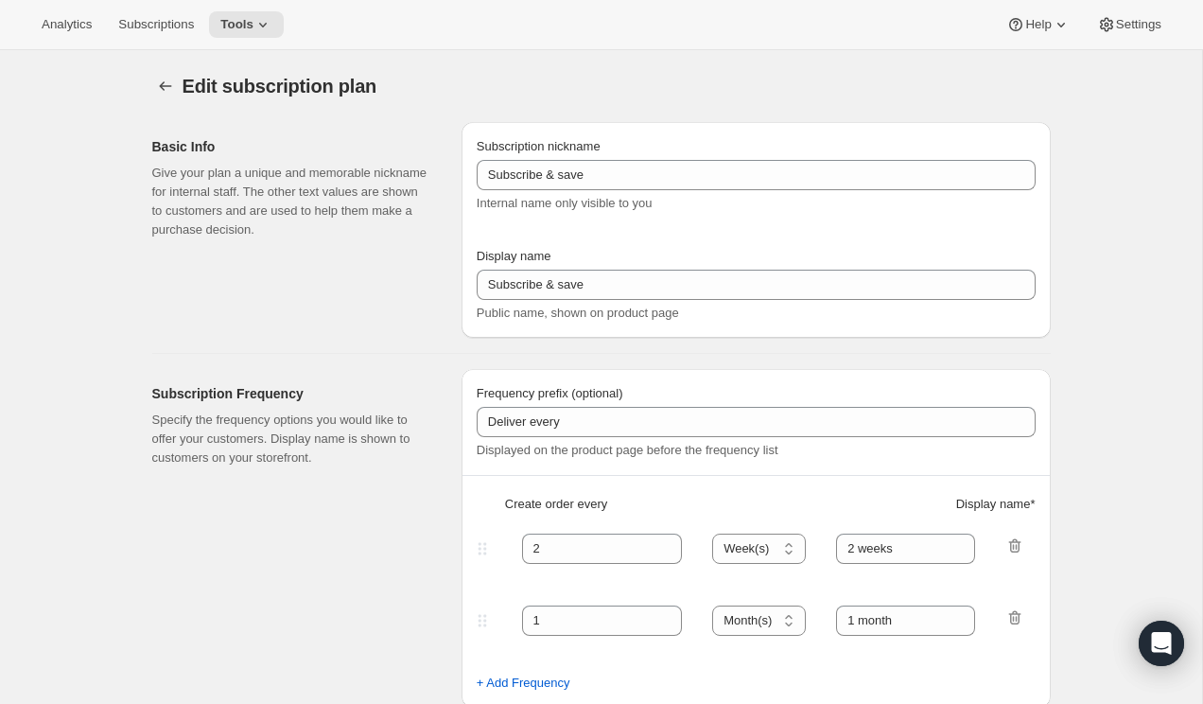
type input "Monthly Subscriptions"
type input "30"
type input "30 - Day Supply"
type input "60"
type input "60 - Day Supply"
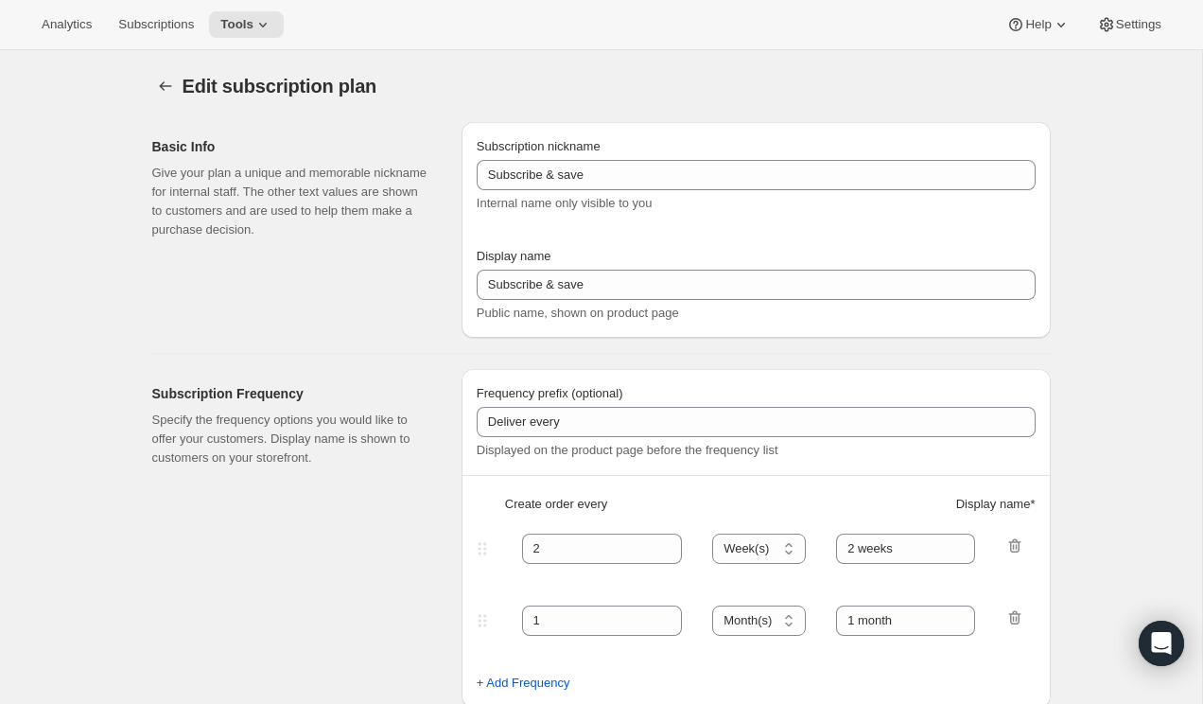
type input "Subscription Can Be Canceled at Anytime"
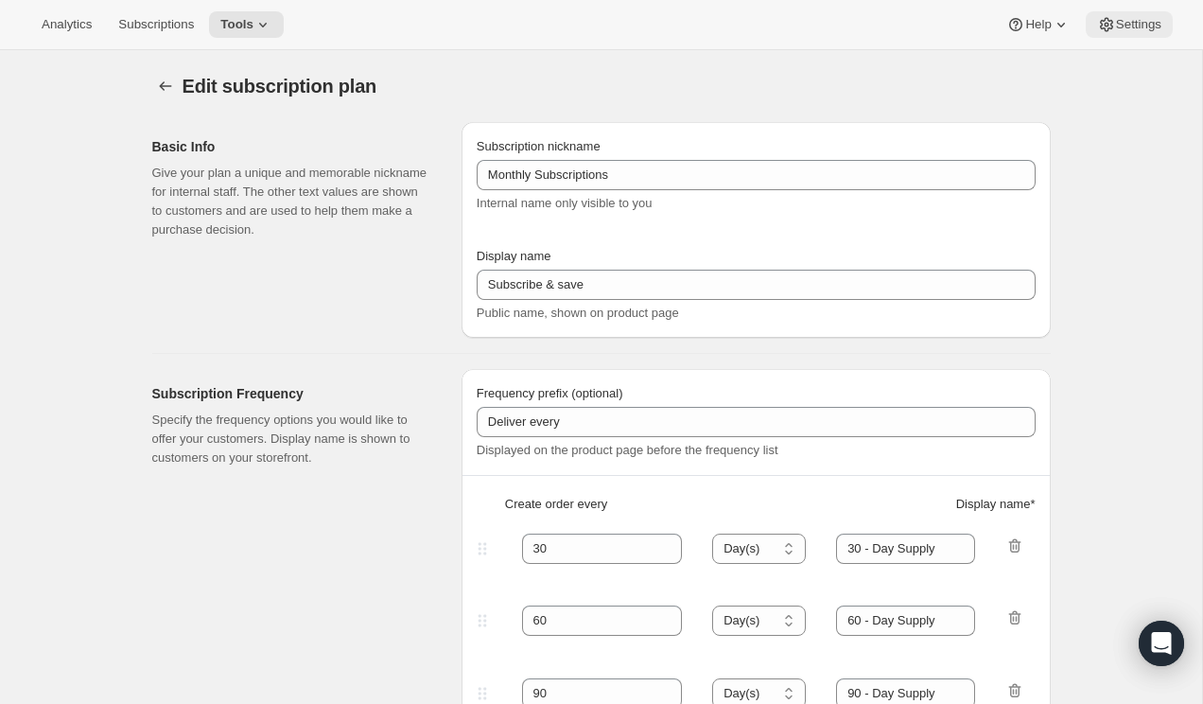
click at [1140, 29] on span "Settings" at bounding box center [1138, 24] width 45 height 15
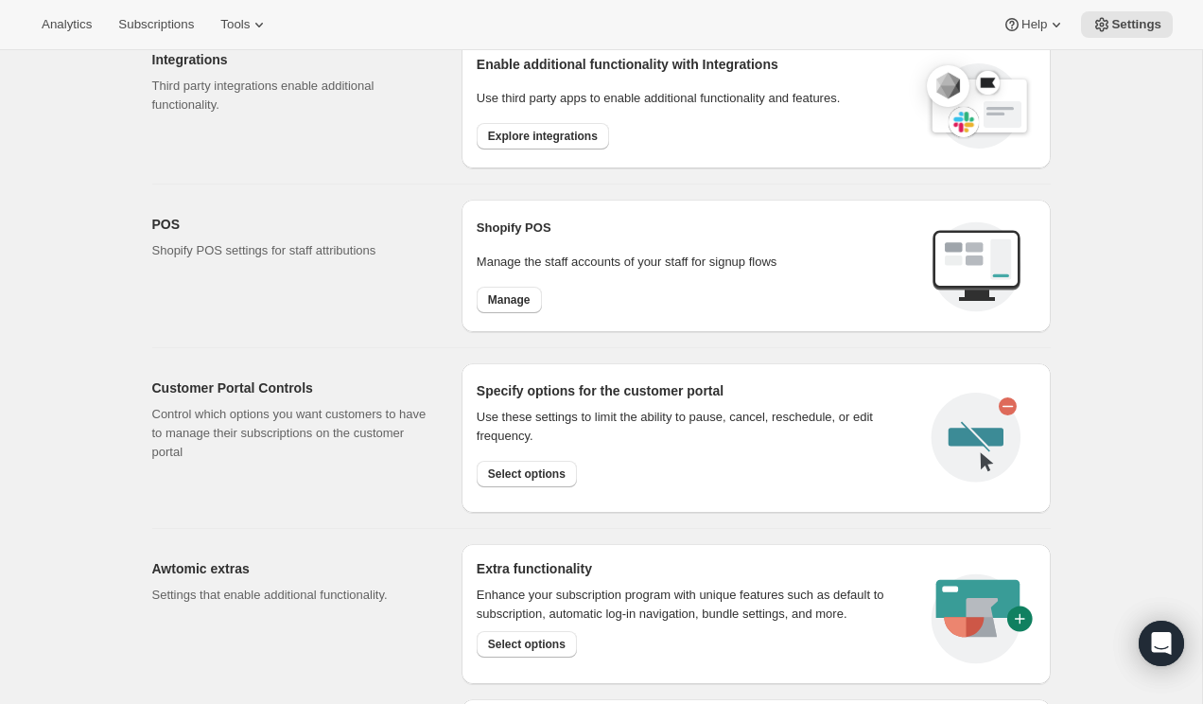
scroll to position [653, 0]
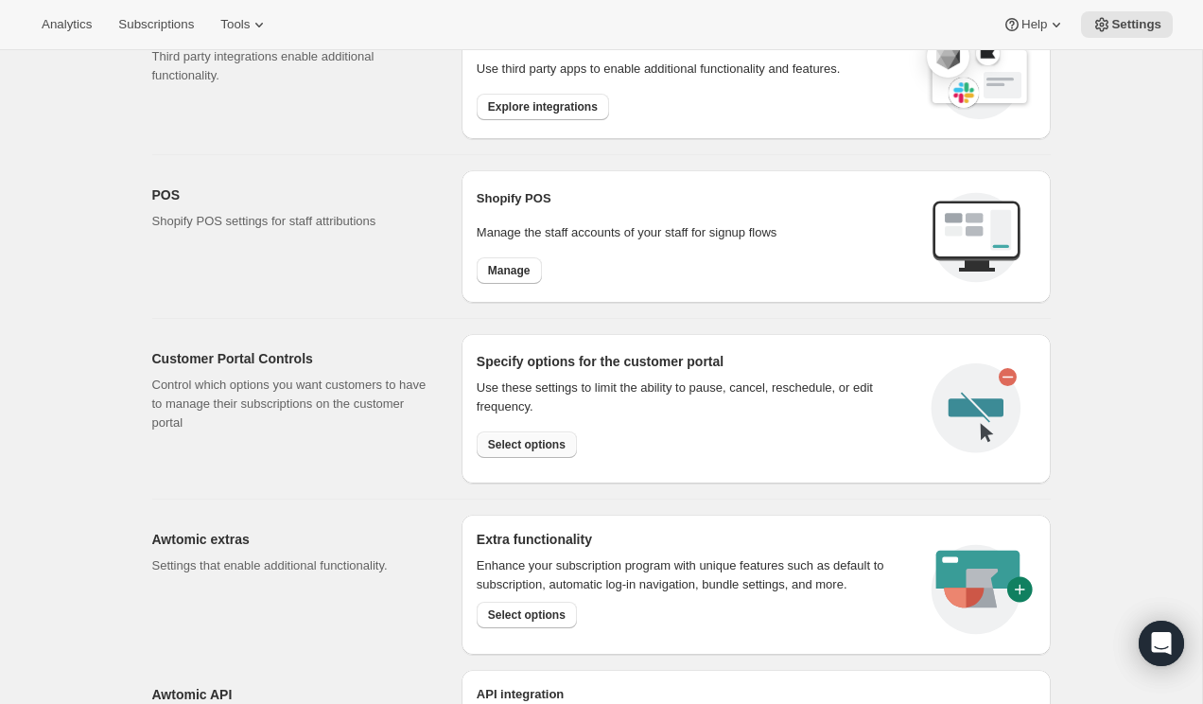
click at [533, 444] on span "Select options" at bounding box center [527, 444] width 78 height 15
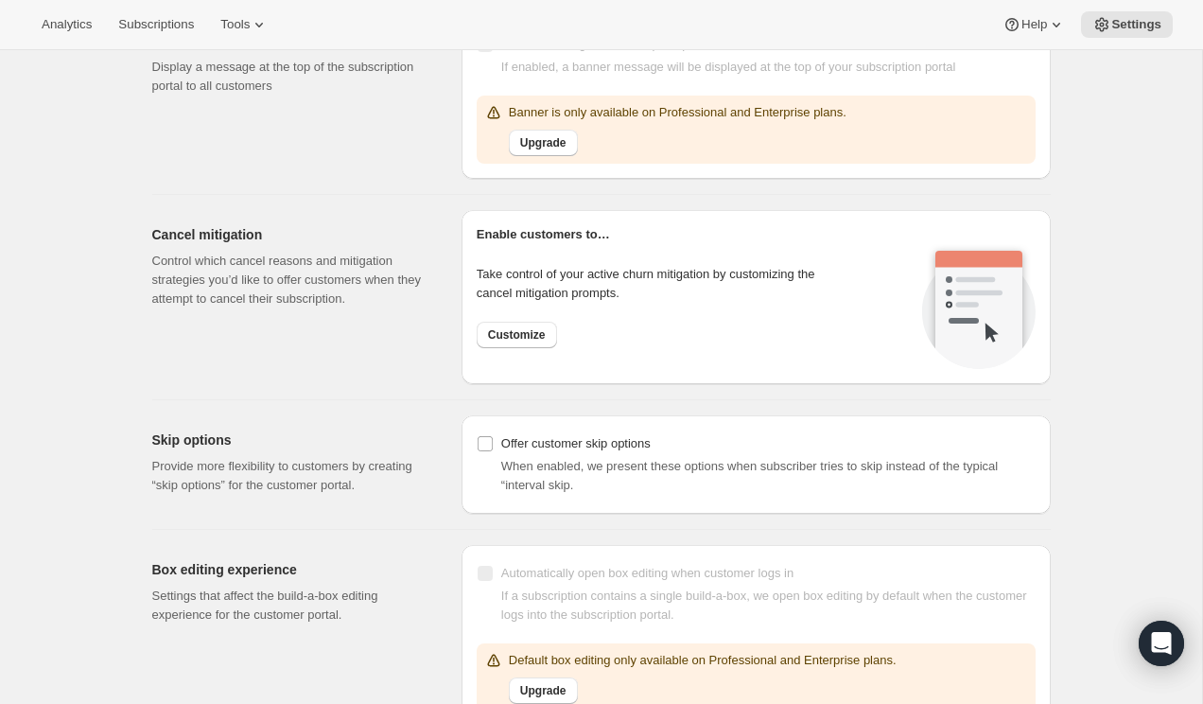
scroll to position [1381, 0]
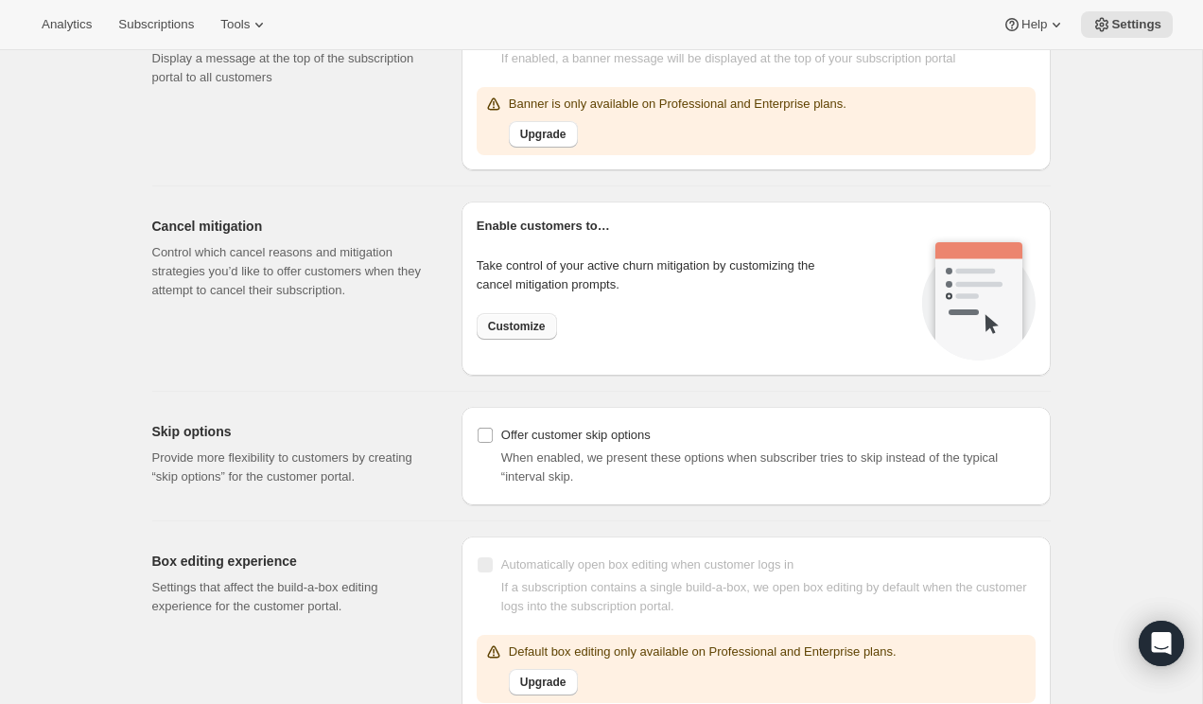
click at [511, 324] on span "Customize" at bounding box center [517, 326] width 58 height 15
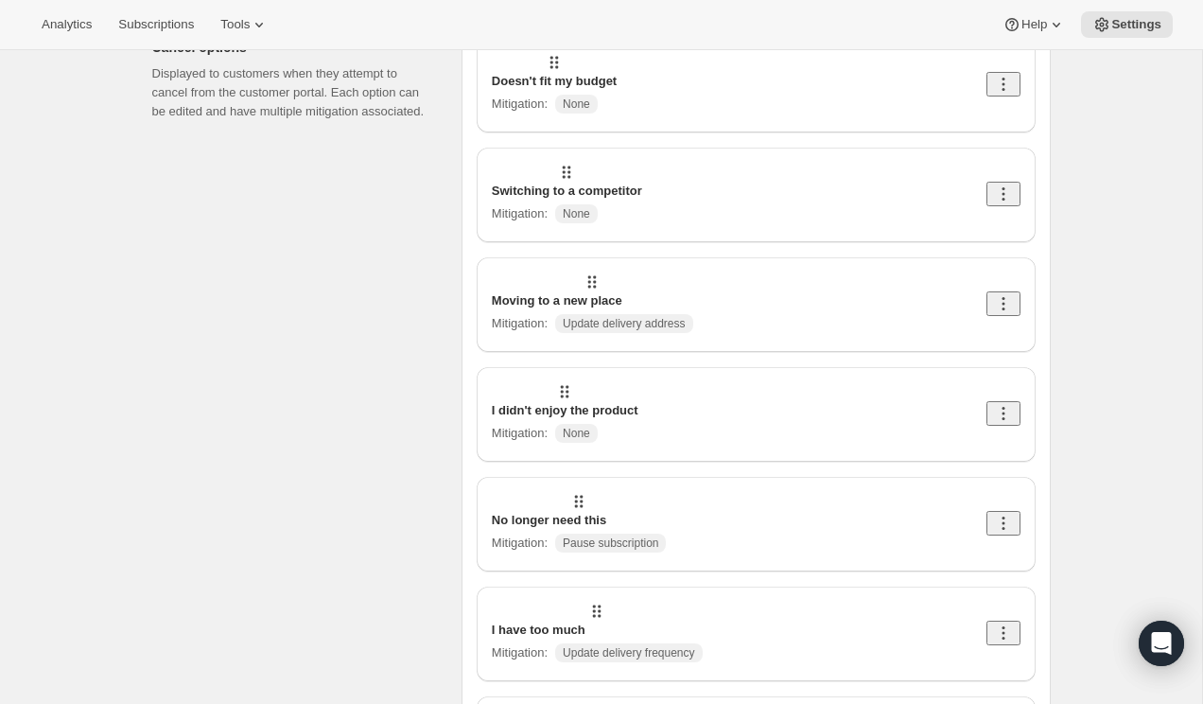
scroll to position [49, 0]
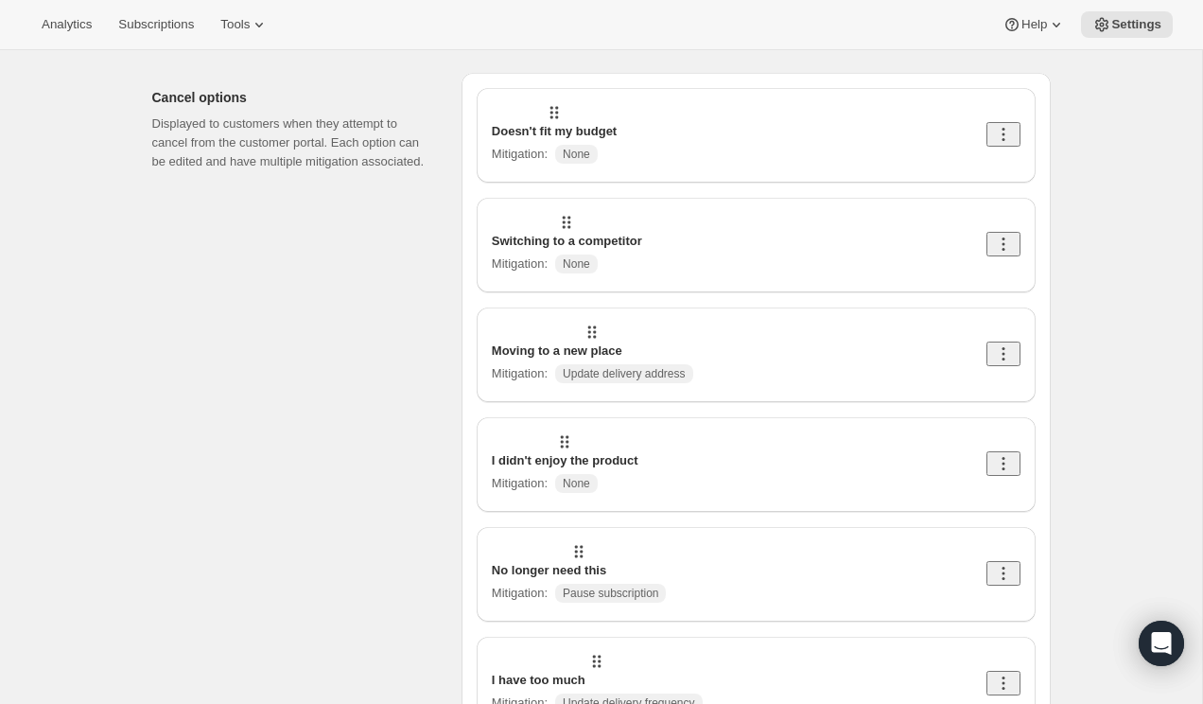
click at [703, 133] on div "Doesn't fit my budget Mitigation : None" at bounding box center [756, 135] width 529 height 64
click at [1000, 125] on icon at bounding box center [1003, 134] width 19 height 19
click at [1000, 160] on span "Edit" at bounding box center [996, 162] width 21 height 14
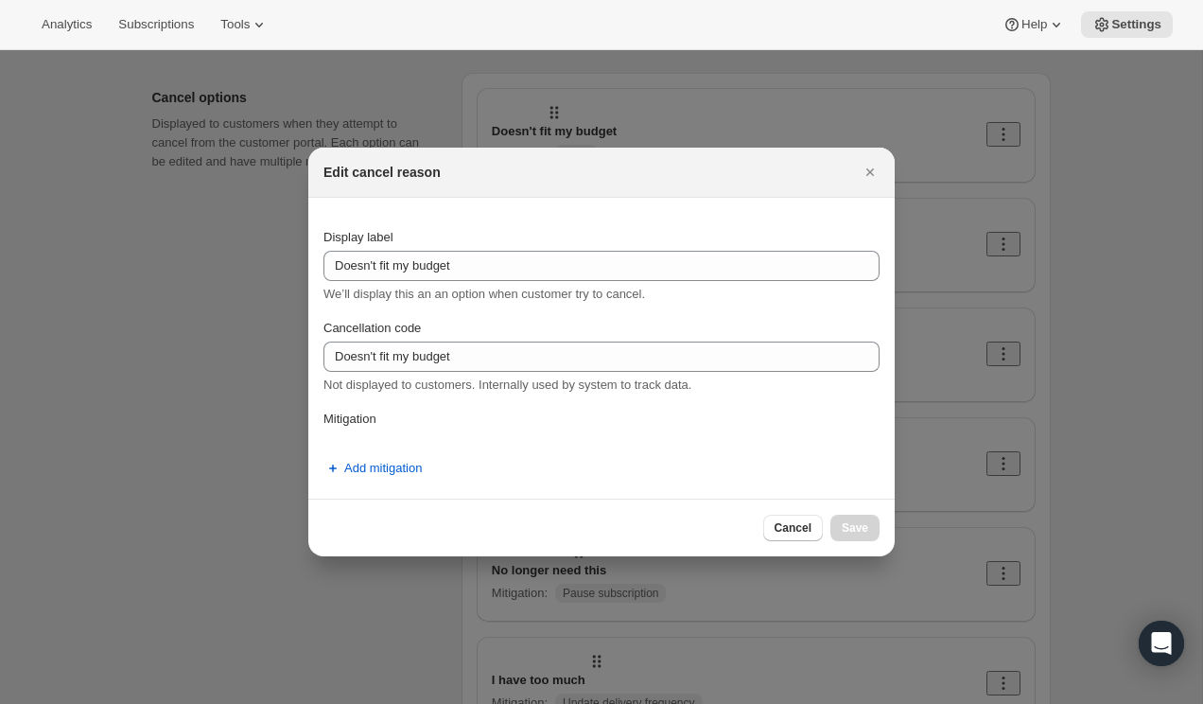
click at [890, 182] on div "Edit cancel reason" at bounding box center [601, 173] width 586 height 50
click at [858, 174] on button "Close" at bounding box center [870, 172] width 26 height 26
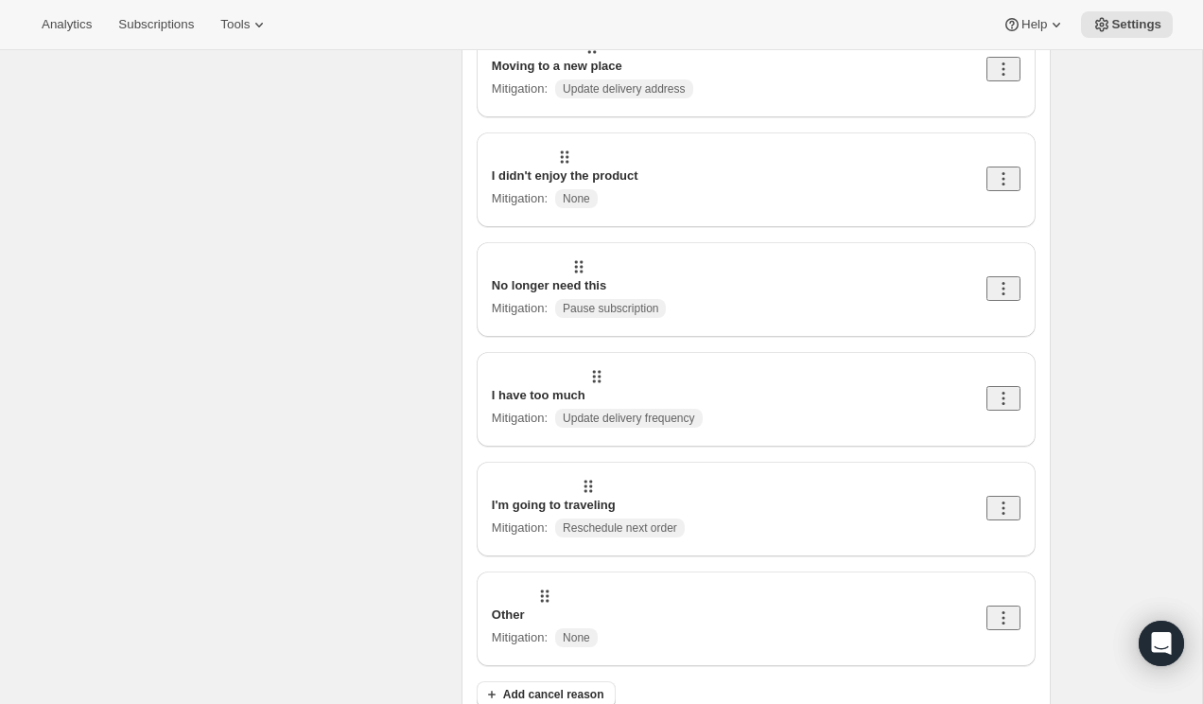
scroll to position [0, 0]
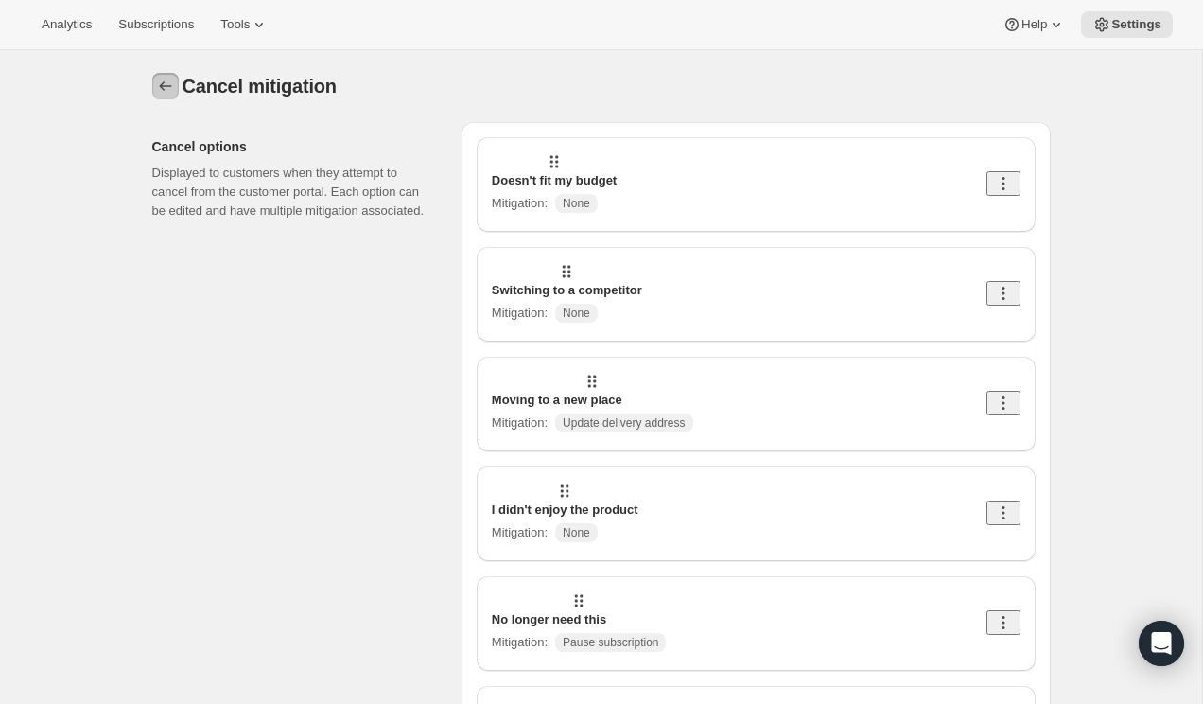
click at [161, 94] on icon "Customer Portal Controls" at bounding box center [165, 86] width 19 height 19
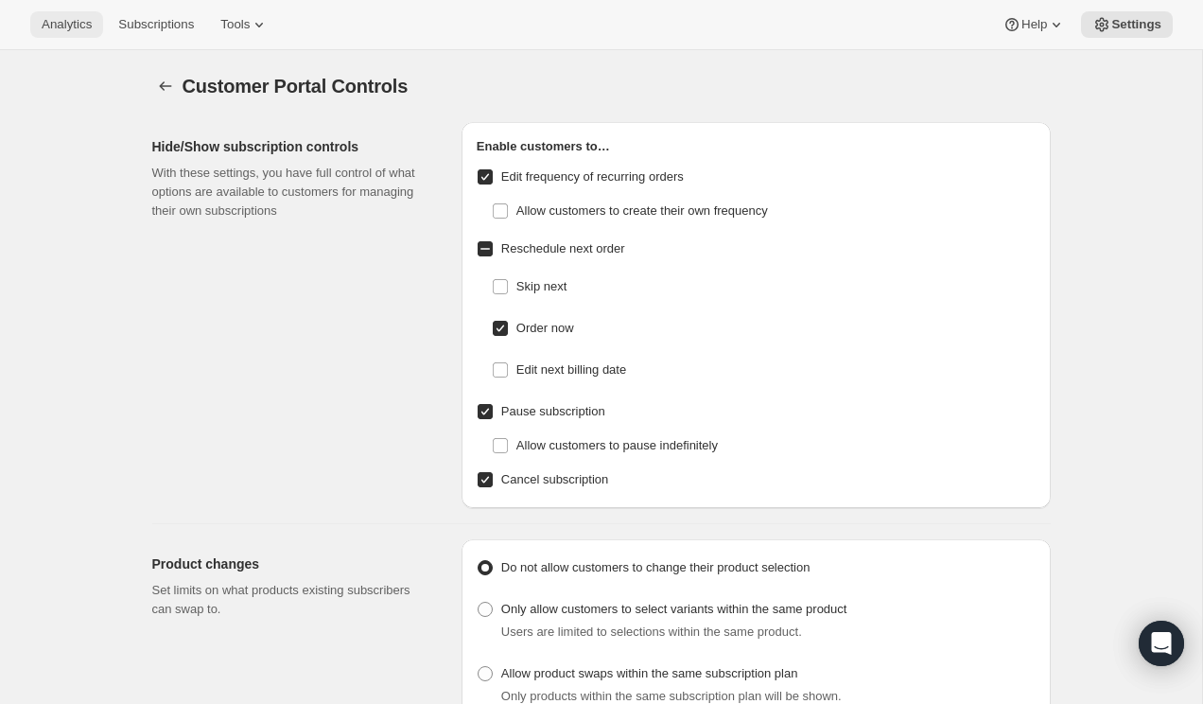
click at [81, 23] on span "Analytics" at bounding box center [67, 24] width 50 height 15
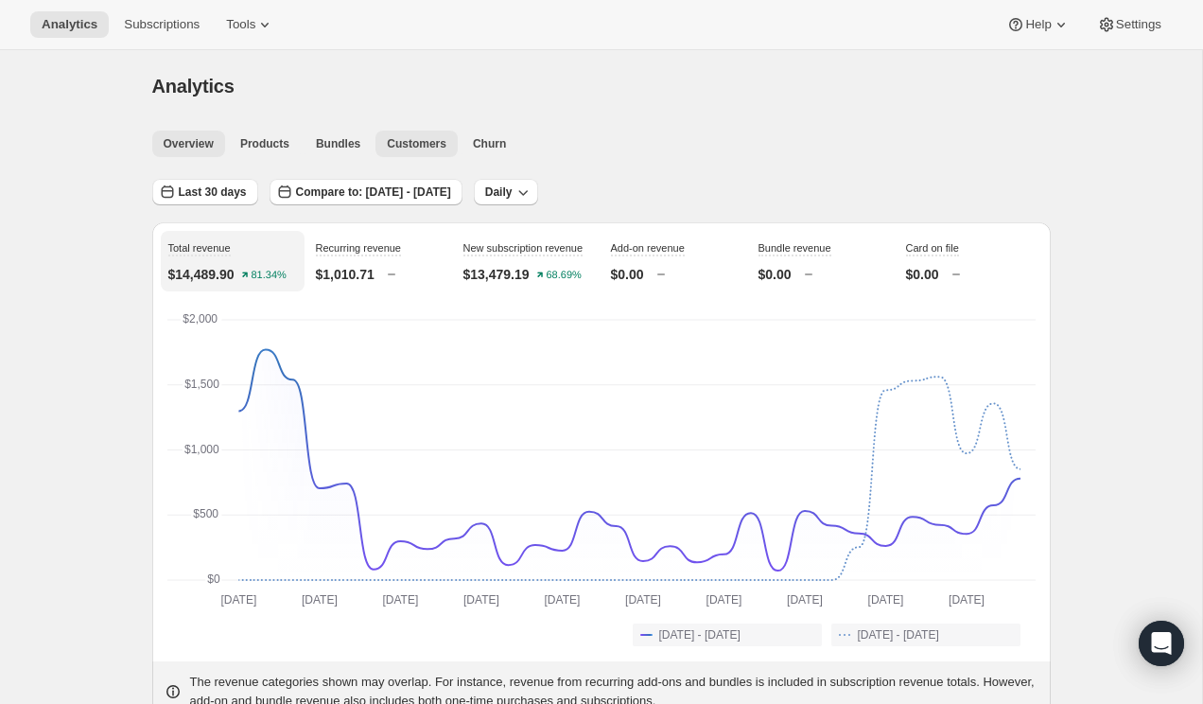
click at [426, 152] on button "Customers" at bounding box center [416, 144] width 82 height 26
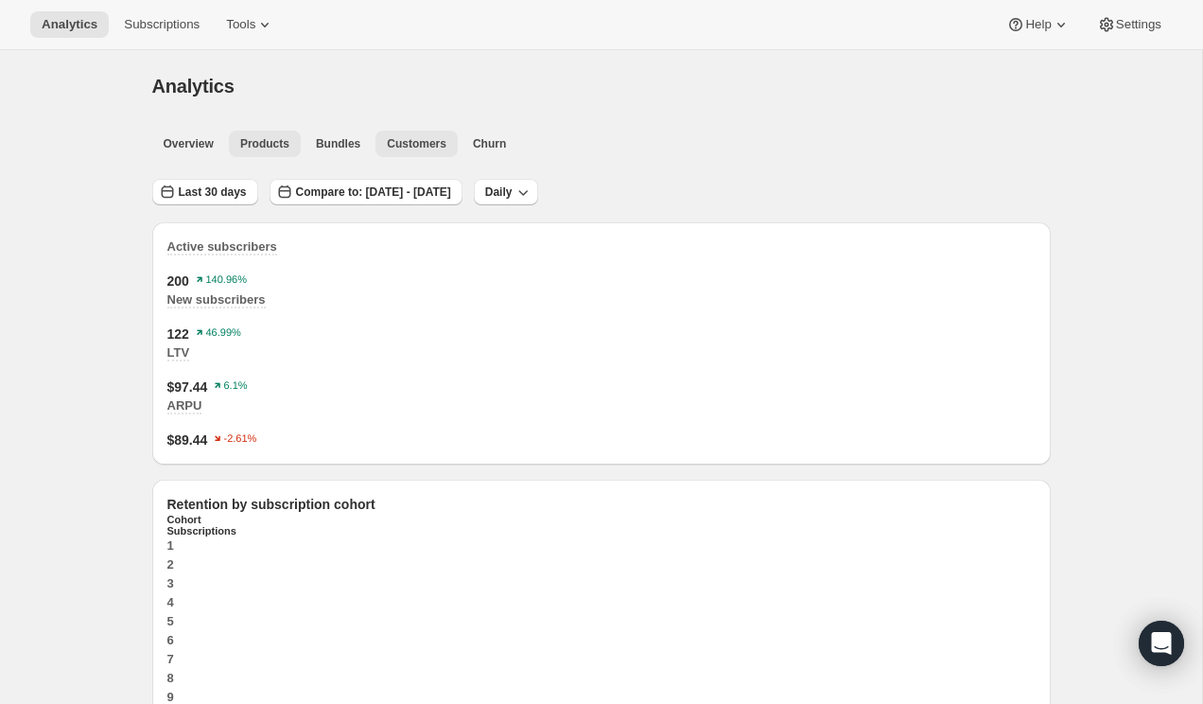
click at [269, 150] on span "Products" at bounding box center [264, 143] width 49 height 15
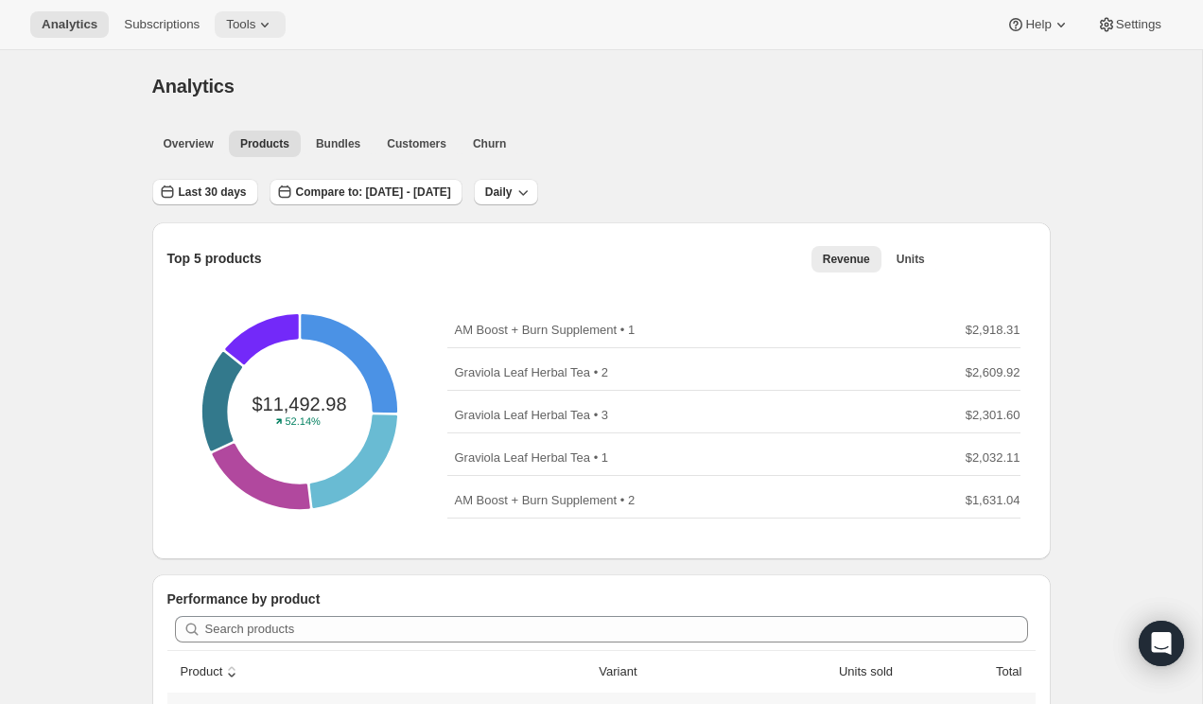
click at [268, 26] on icon at bounding box center [264, 24] width 19 height 19
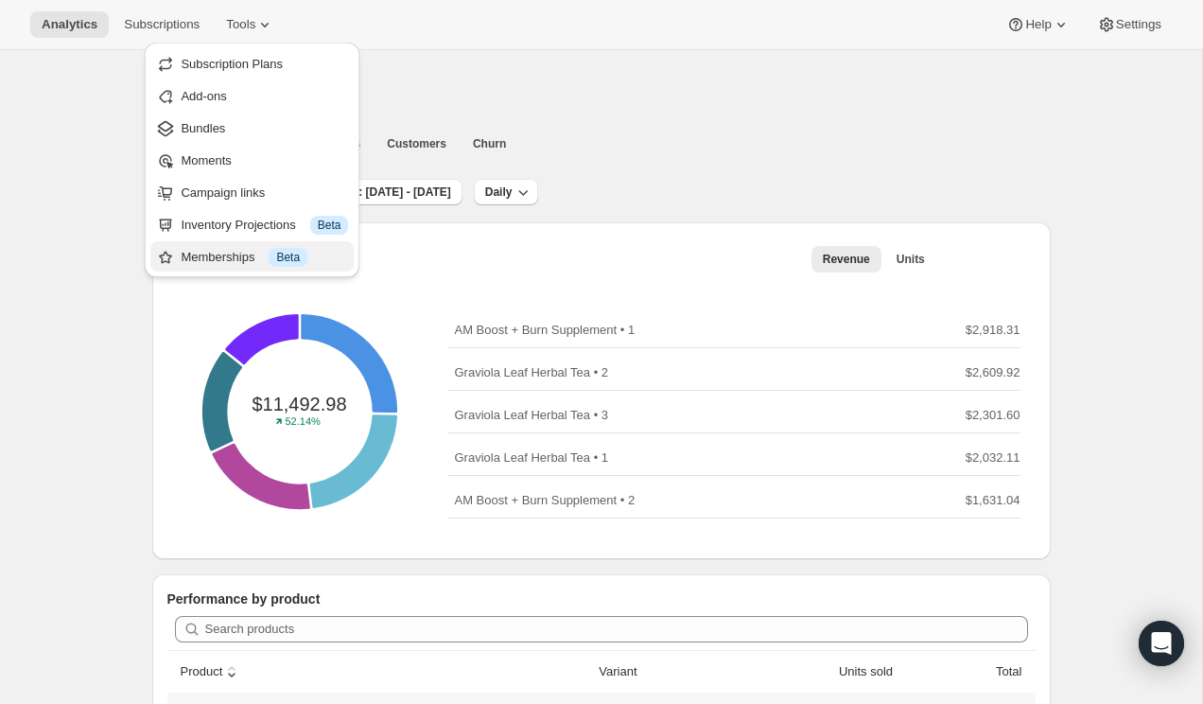
click at [235, 264] on div "Memberships Info Beta" at bounding box center [264, 257] width 167 height 19
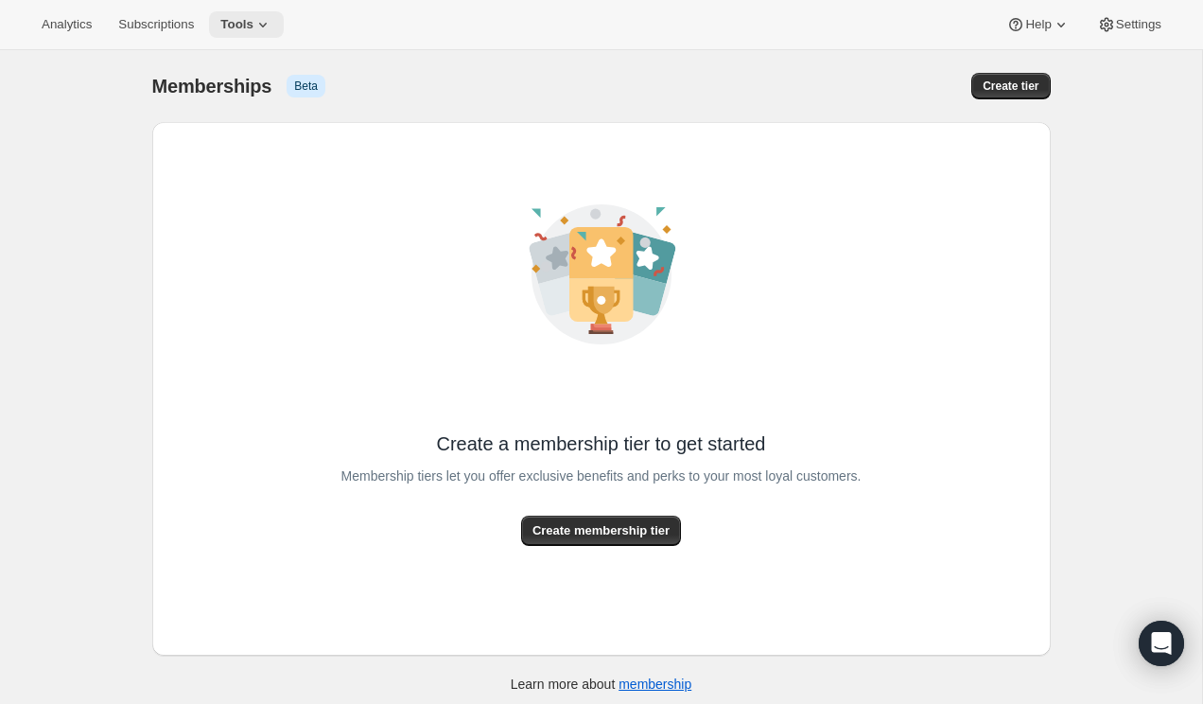
click at [265, 26] on icon at bounding box center [262, 24] width 19 height 19
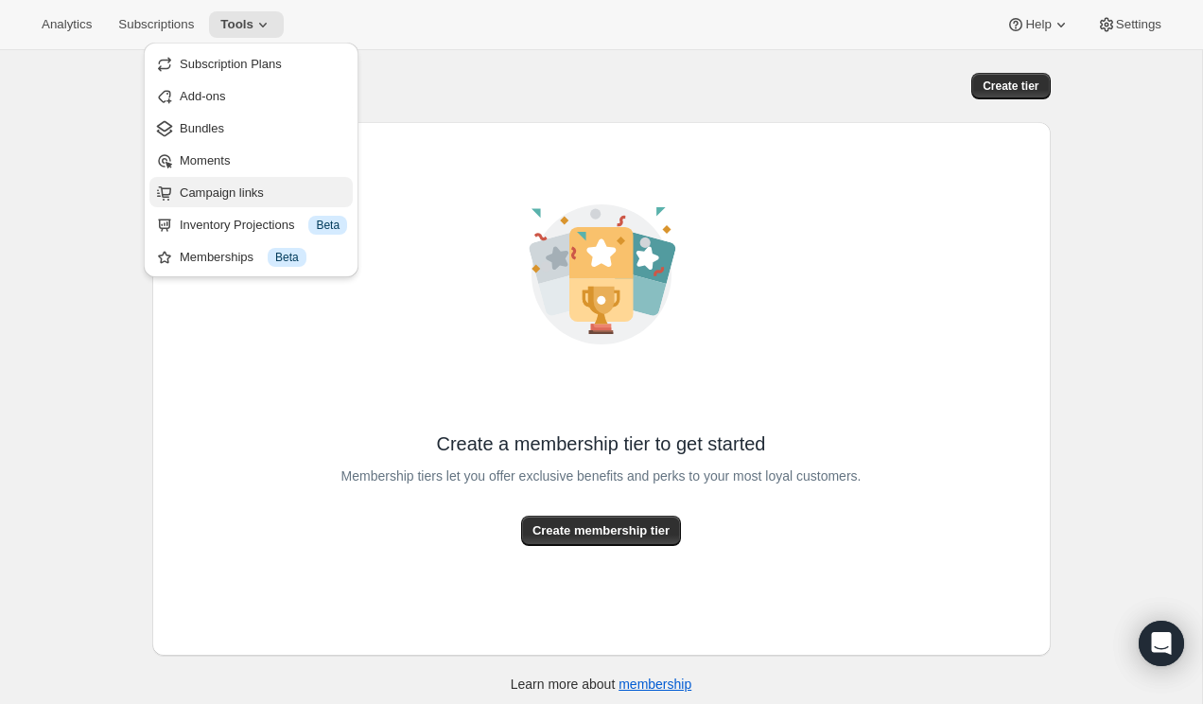
click at [277, 185] on span "Campaign links" at bounding box center [263, 192] width 167 height 19
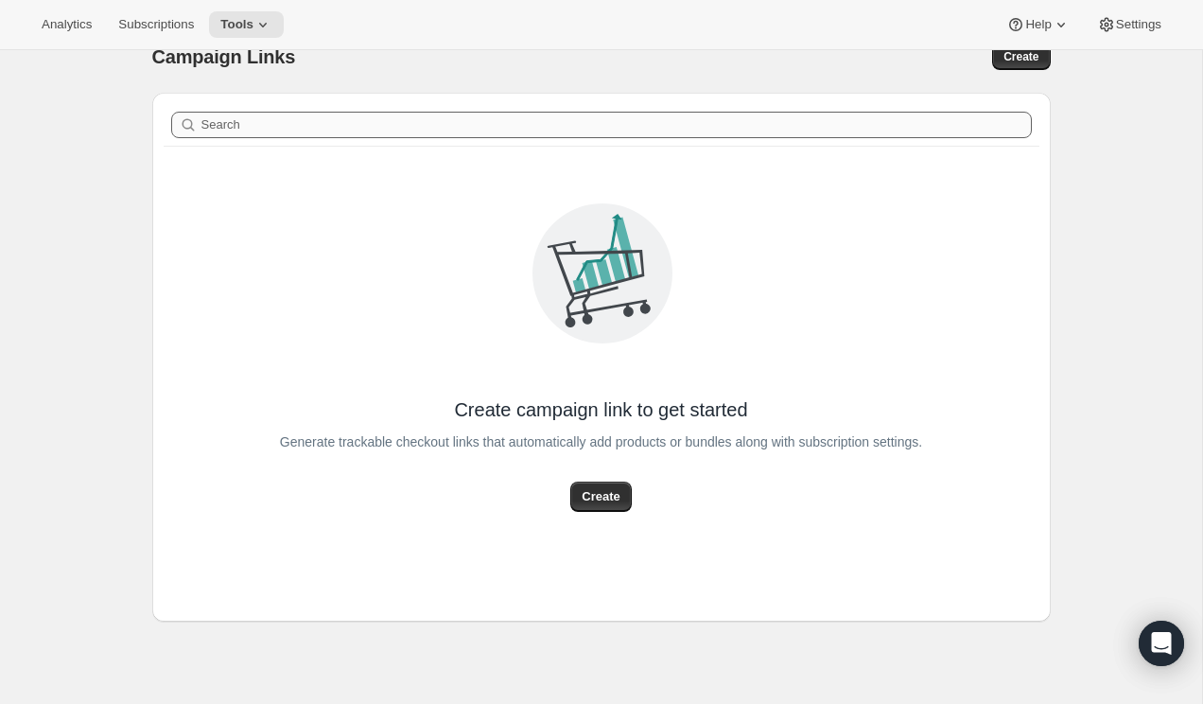
scroll to position [50, 0]
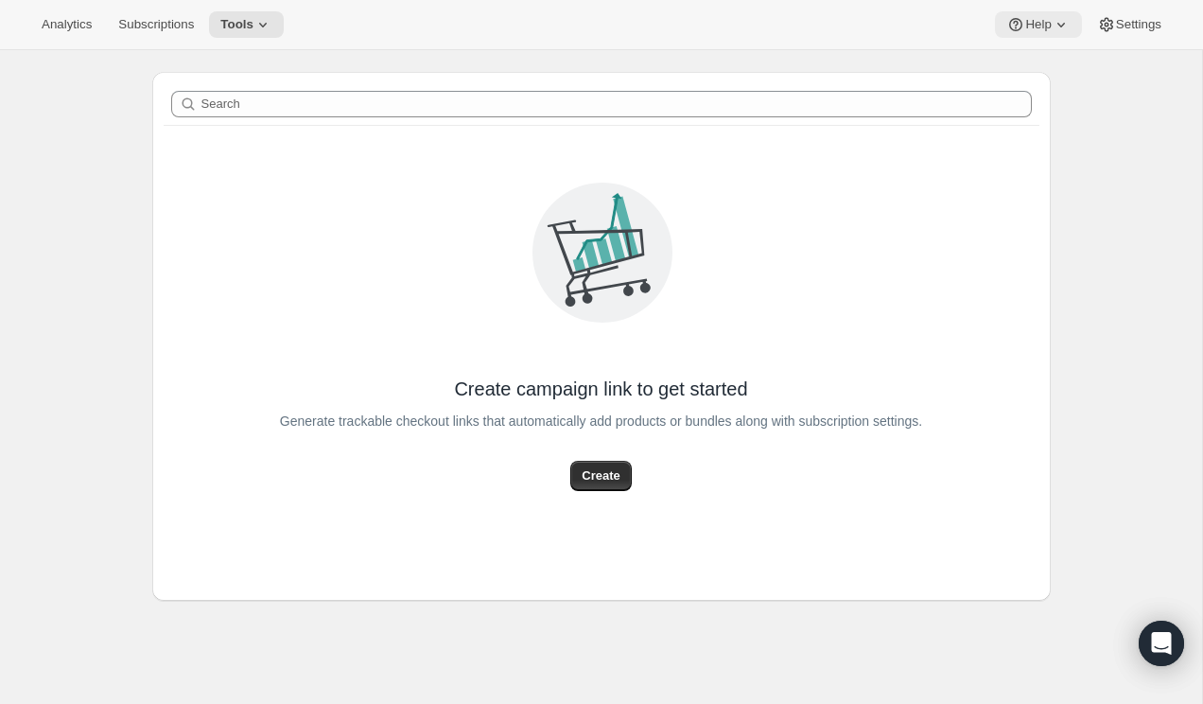
click at [1054, 21] on icon at bounding box center [1061, 24] width 19 height 19
click at [1054, 61] on span "Setup guide" at bounding box center [1032, 64] width 65 height 14
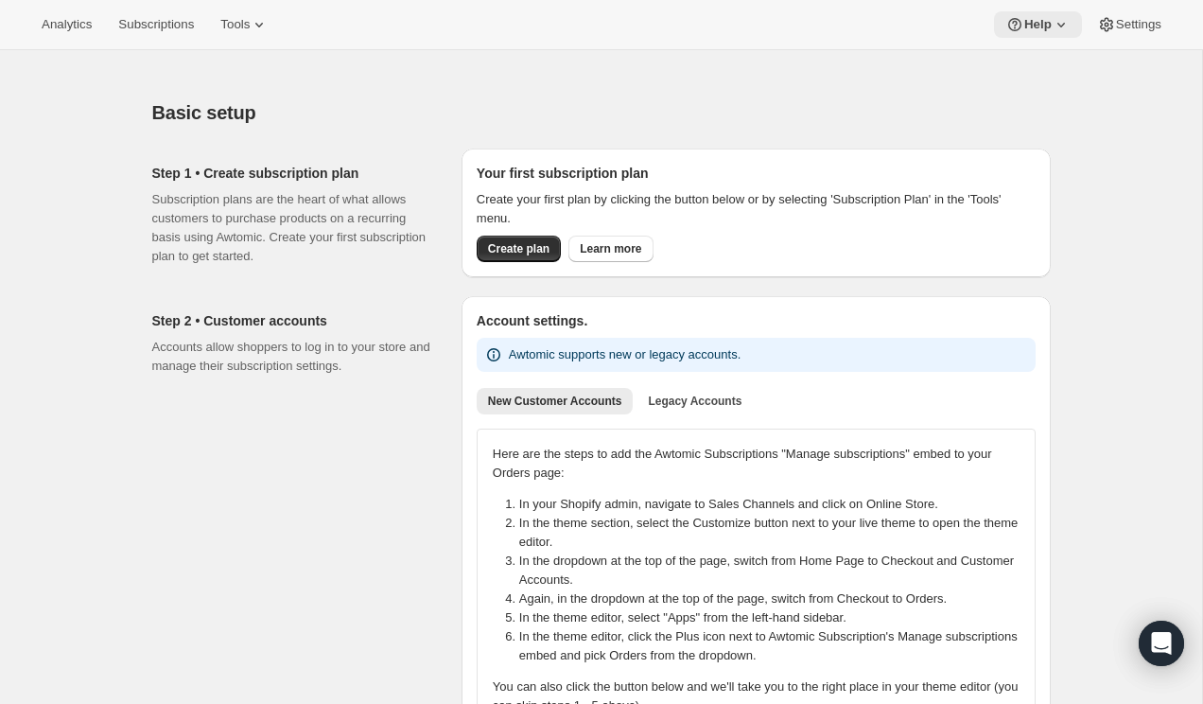
click at [1059, 25] on icon at bounding box center [1061, 24] width 19 height 19
click at [1056, 123] on span "Contact us" at bounding box center [1028, 128] width 59 height 14
